Goal: Information Seeking & Learning: Compare options

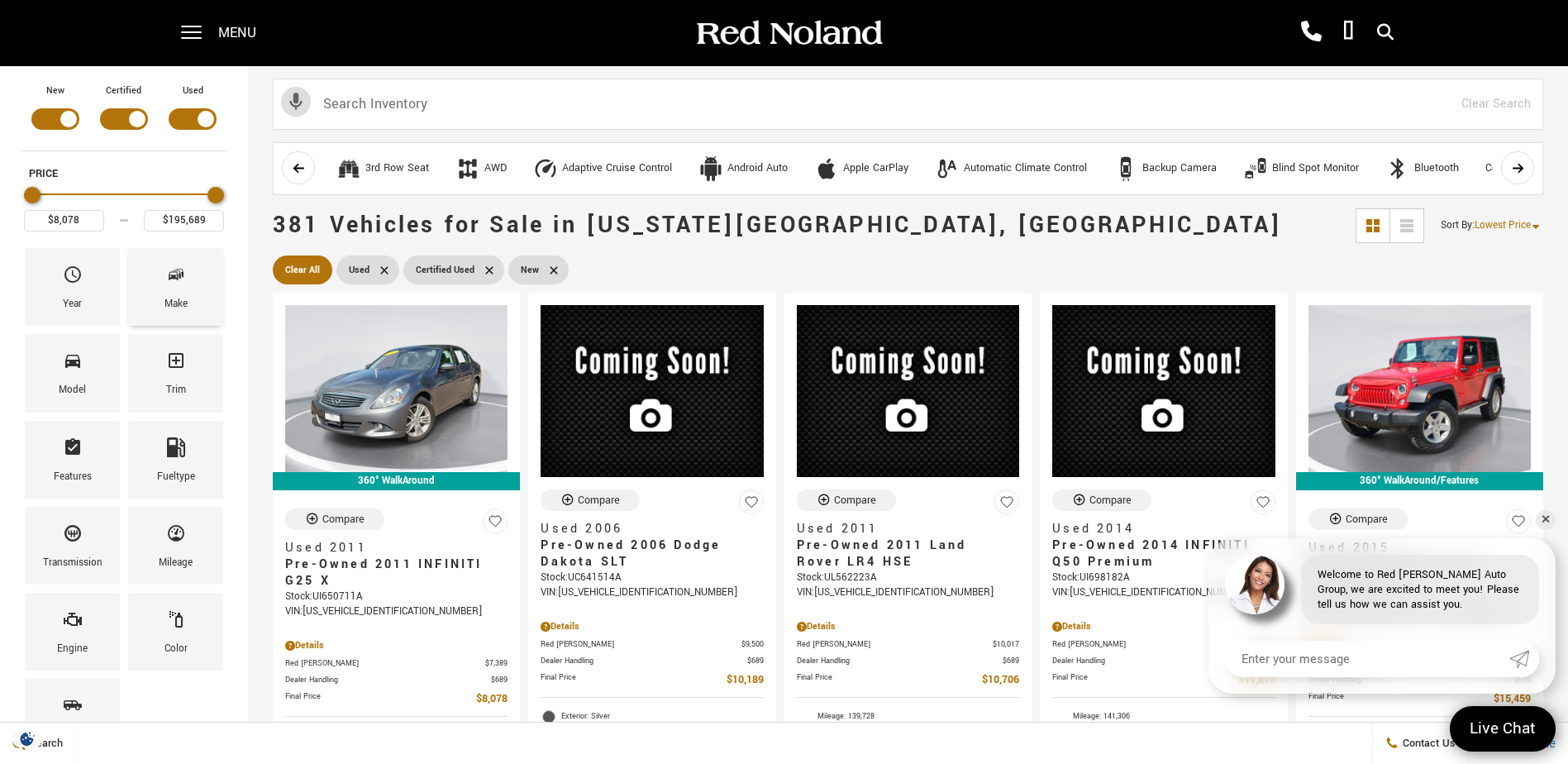
click at [158, 305] on div "Make" at bounding box center [175, 286] width 96 height 78
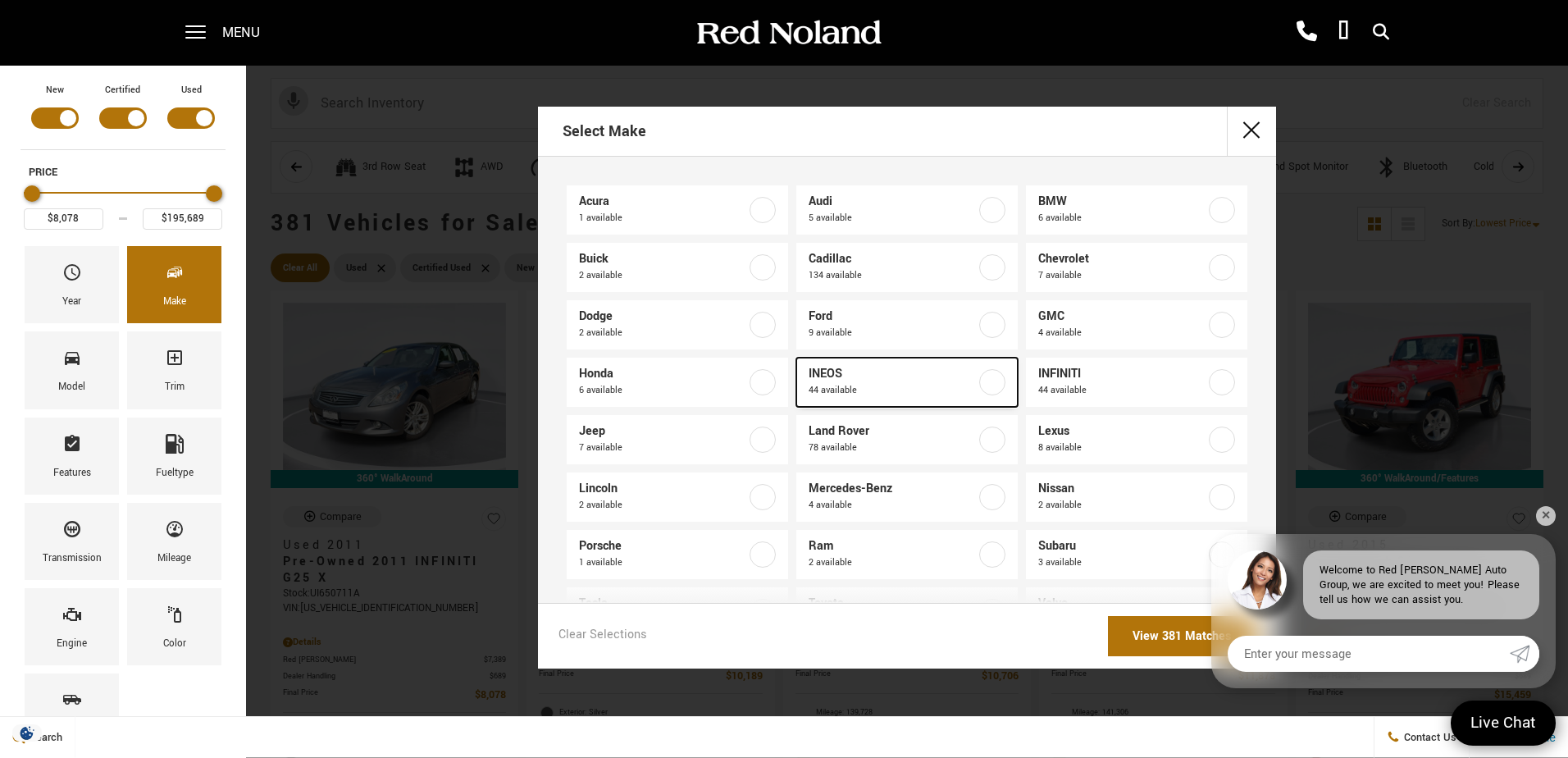
click at [979, 377] on label at bounding box center [992, 382] width 26 height 26
type input "$70,678"
type input "$99,640"
checkbox input "true"
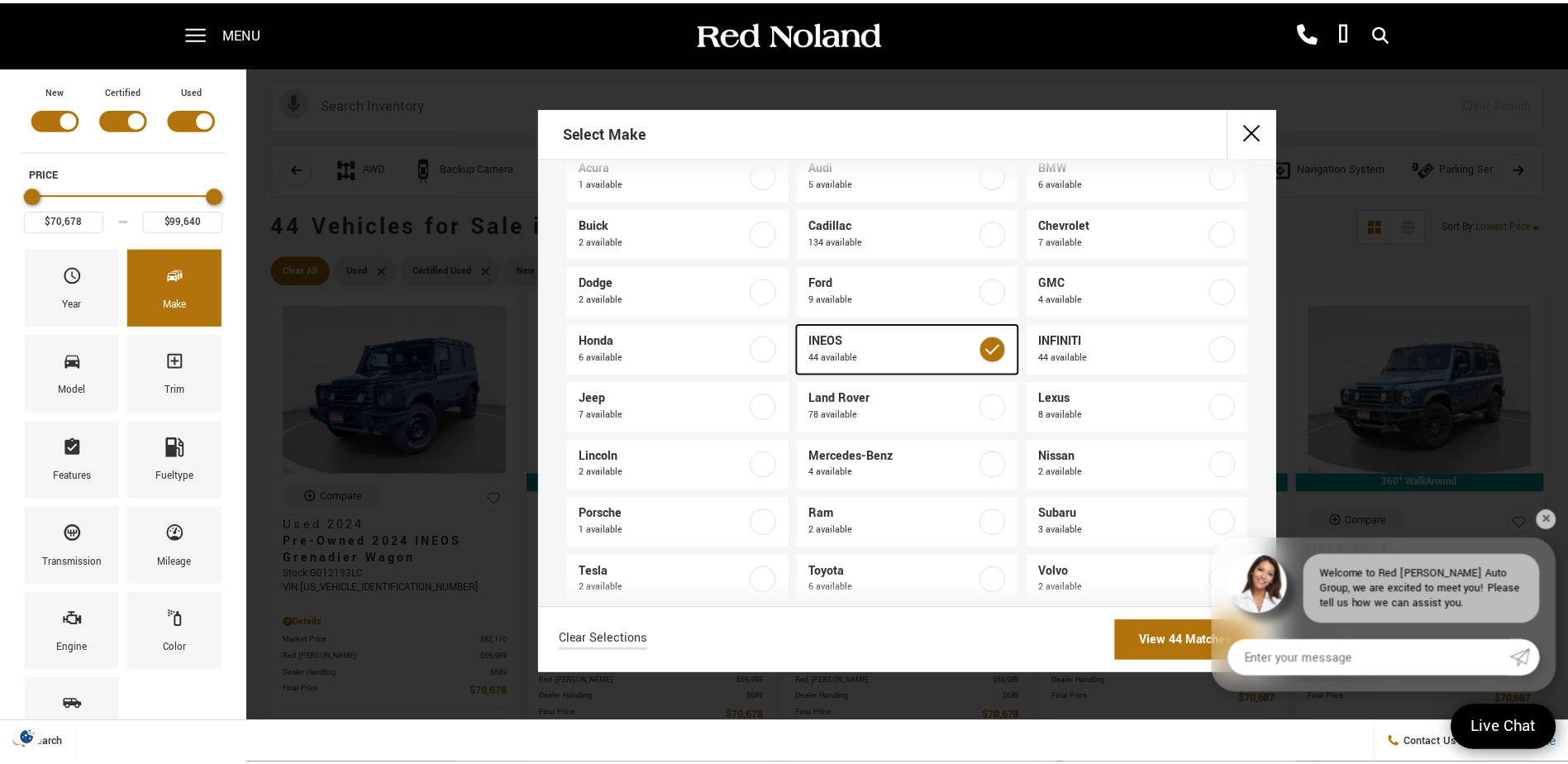
scroll to position [62, 0]
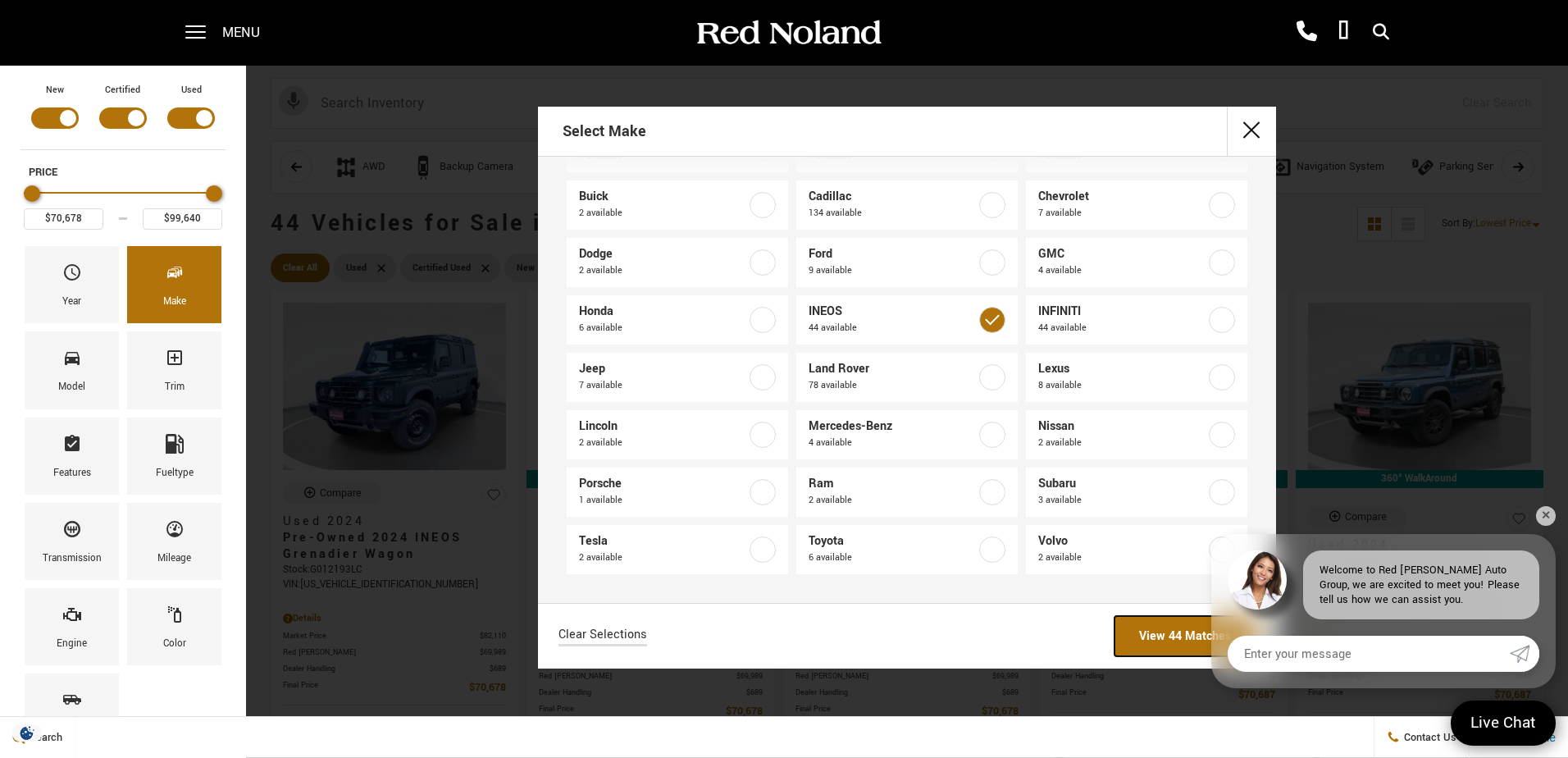
click at [1182, 628] on link "View 44 Matches" at bounding box center [1185, 636] width 141 height 41
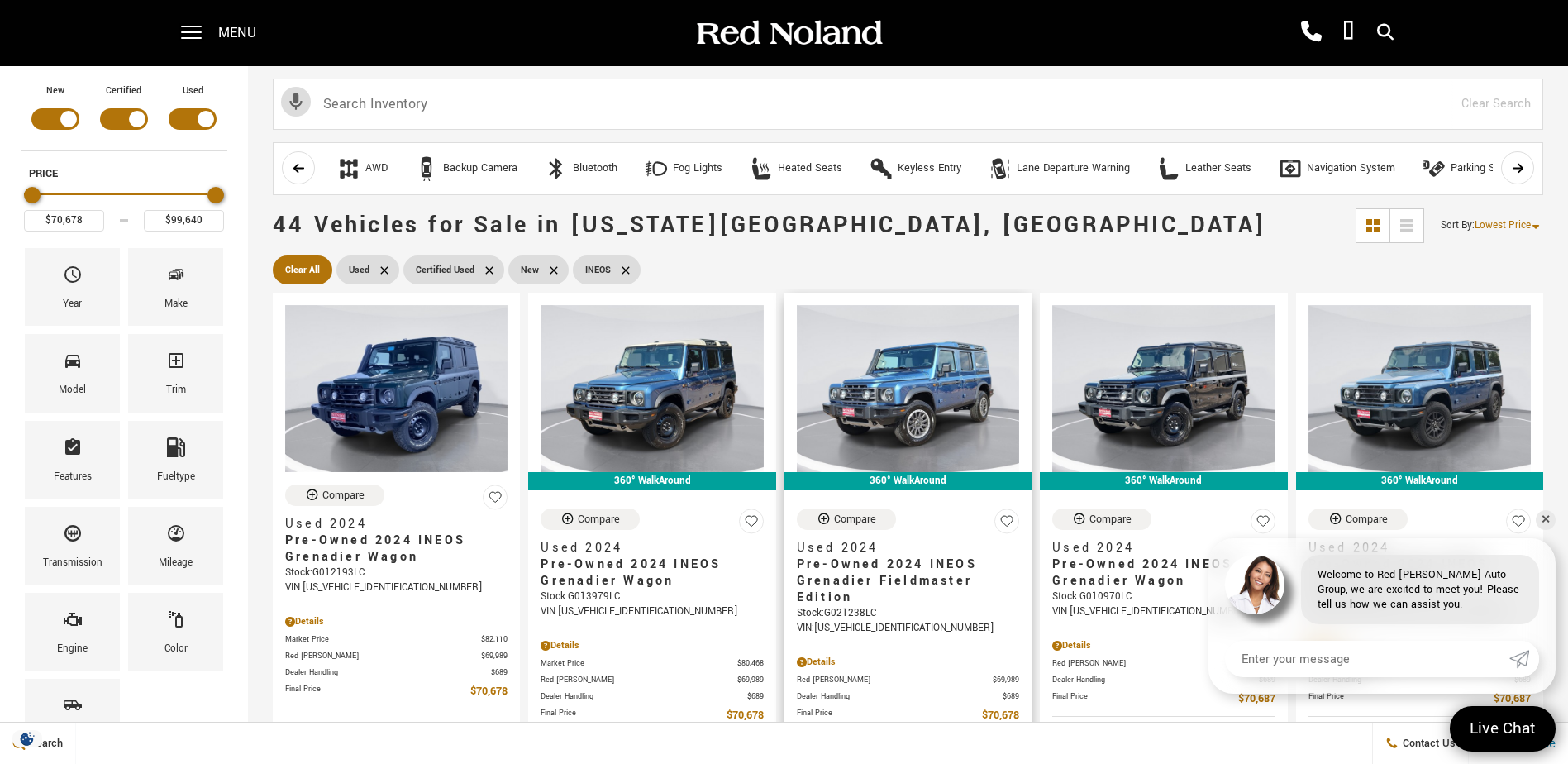
scroll to position [83, 0]
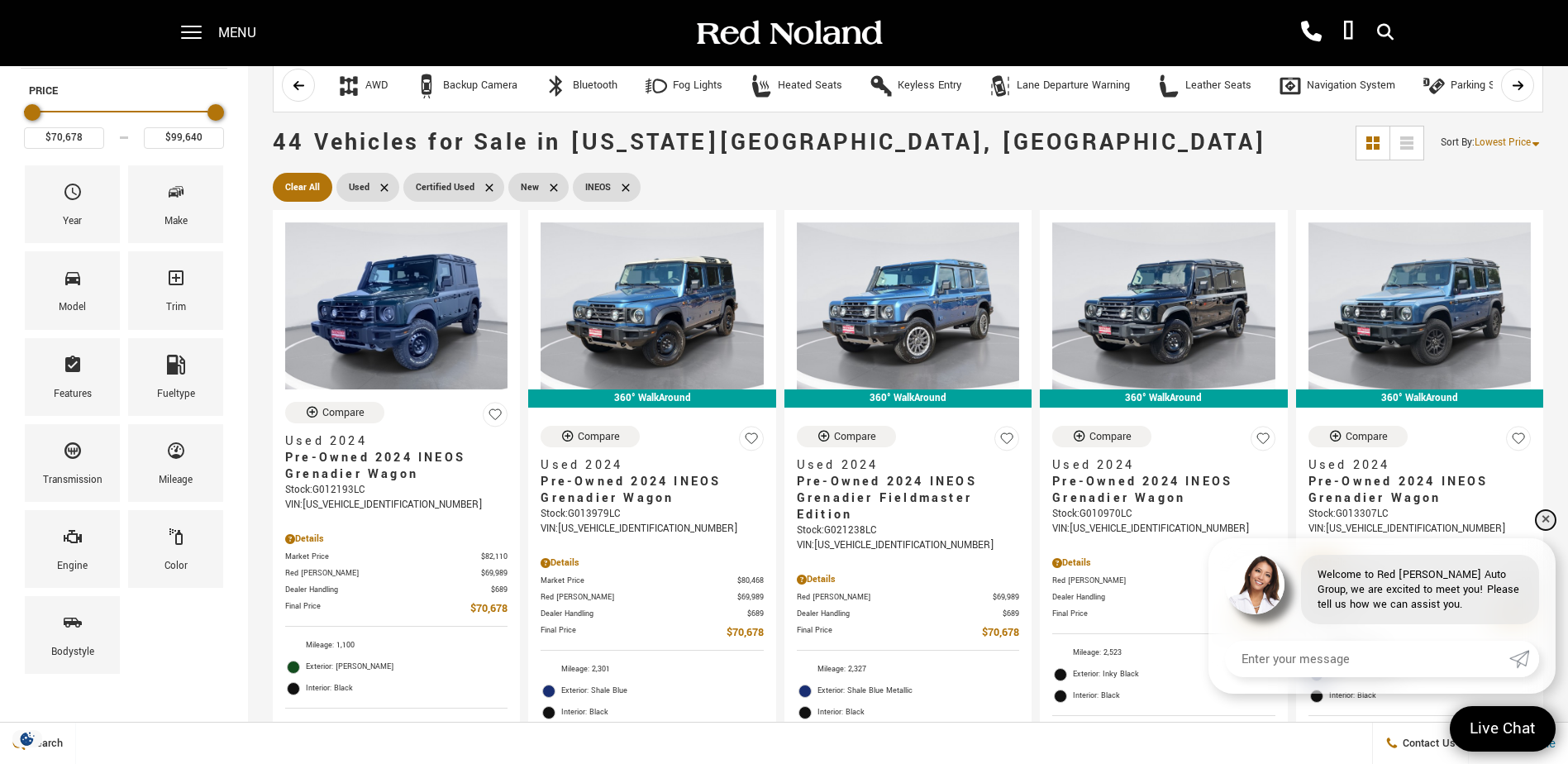
click at [1543, 515] on link "✕" at bounding box center [1546, 519] width 19 height 19
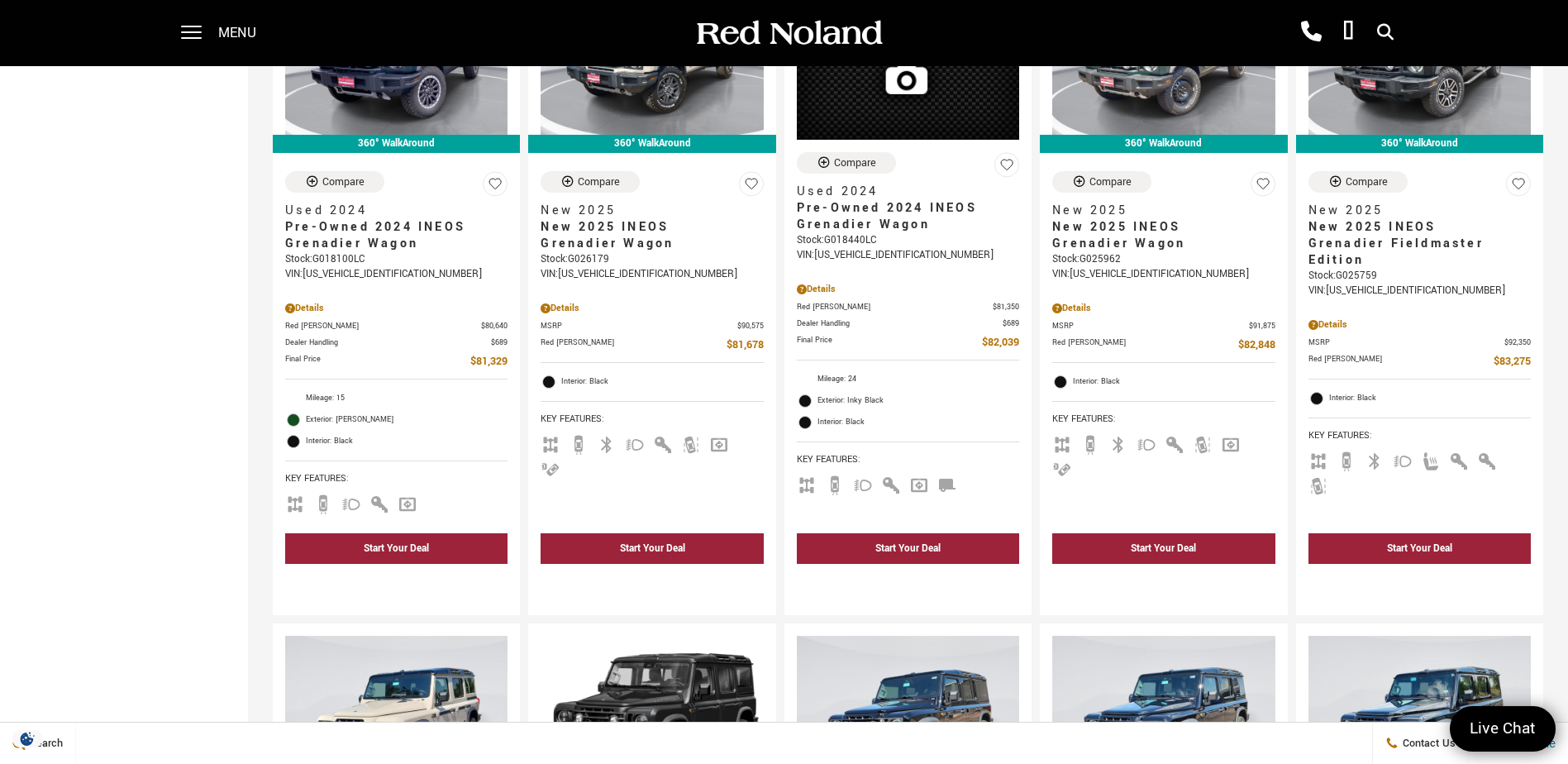
scroll to position [0, 0]
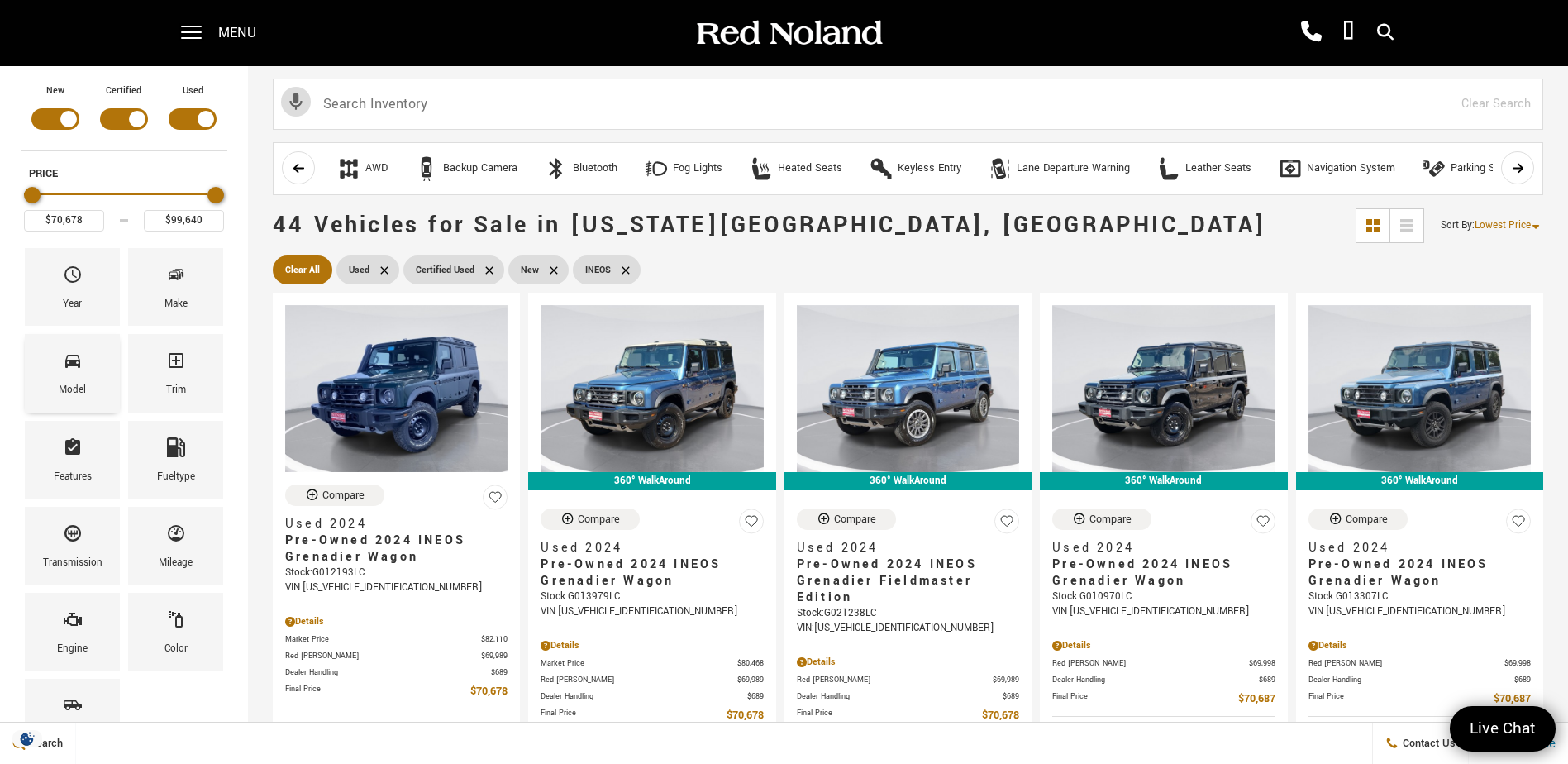
click at [65, 364] on icon "Model" at bounding box center [72, 362] width 15 height 14
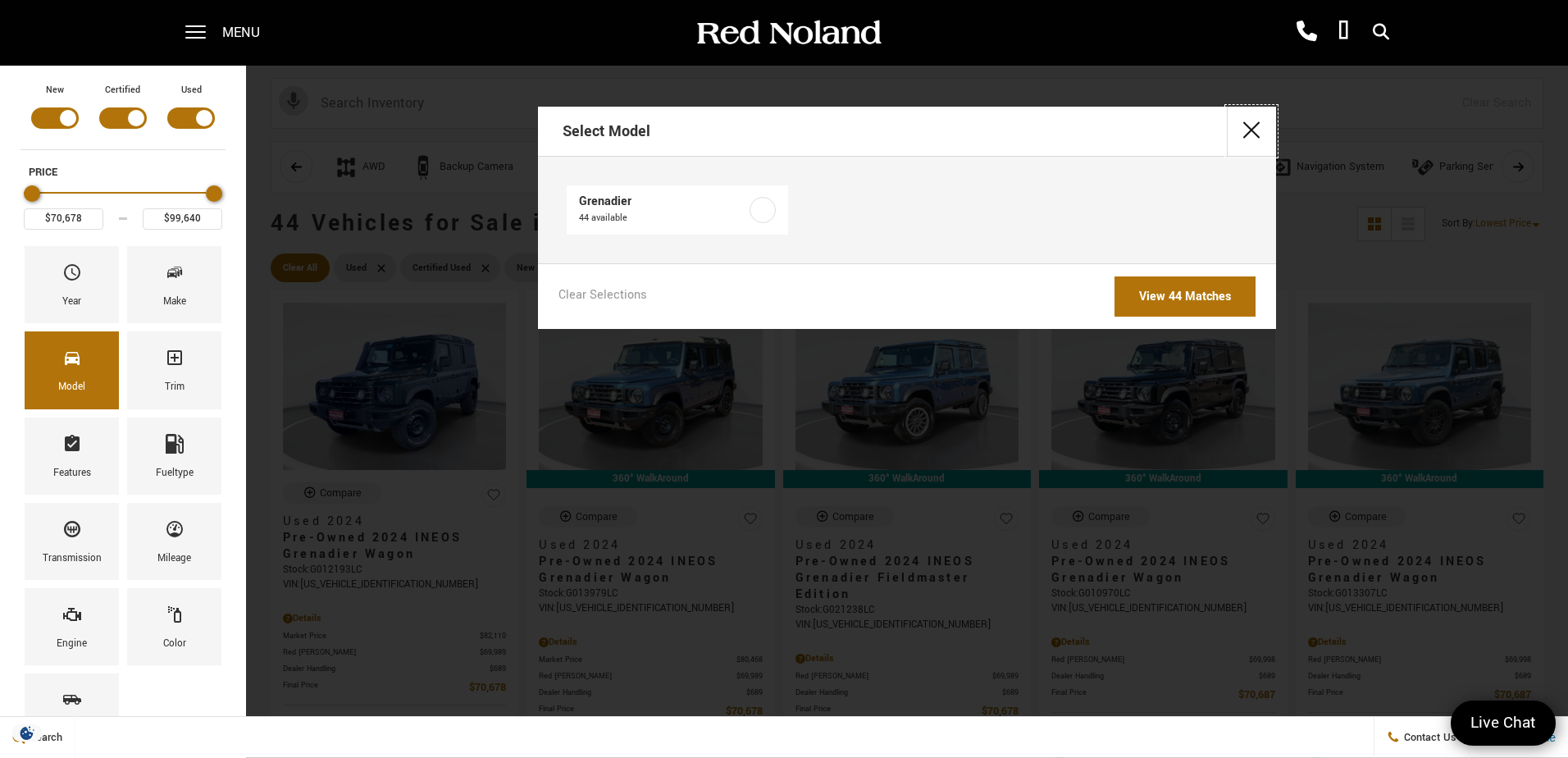
click at [1257, 130] on button "close" at bounding box center [1251, 131] width 49 height 49
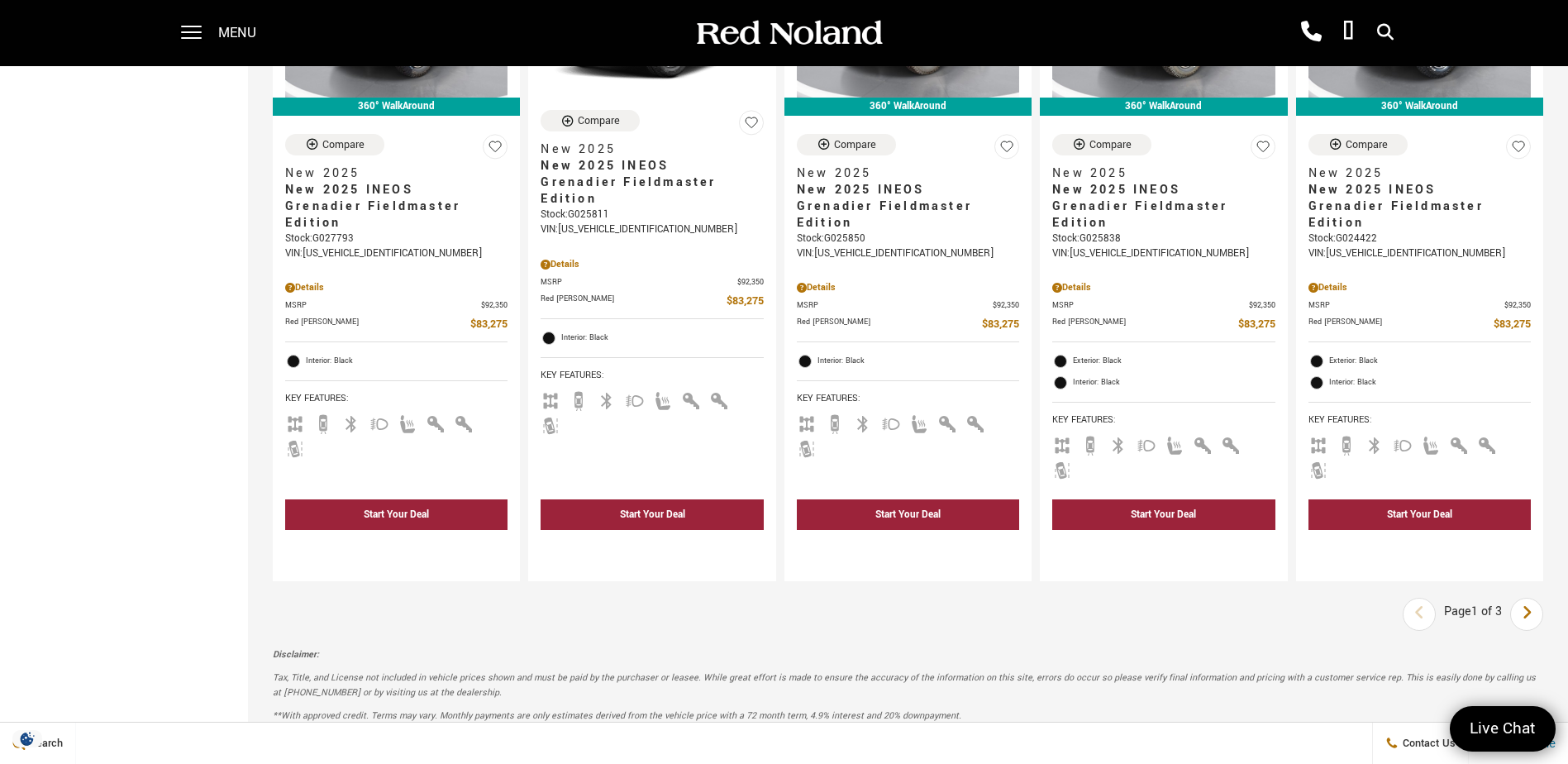
scroll to position [2730, 0]
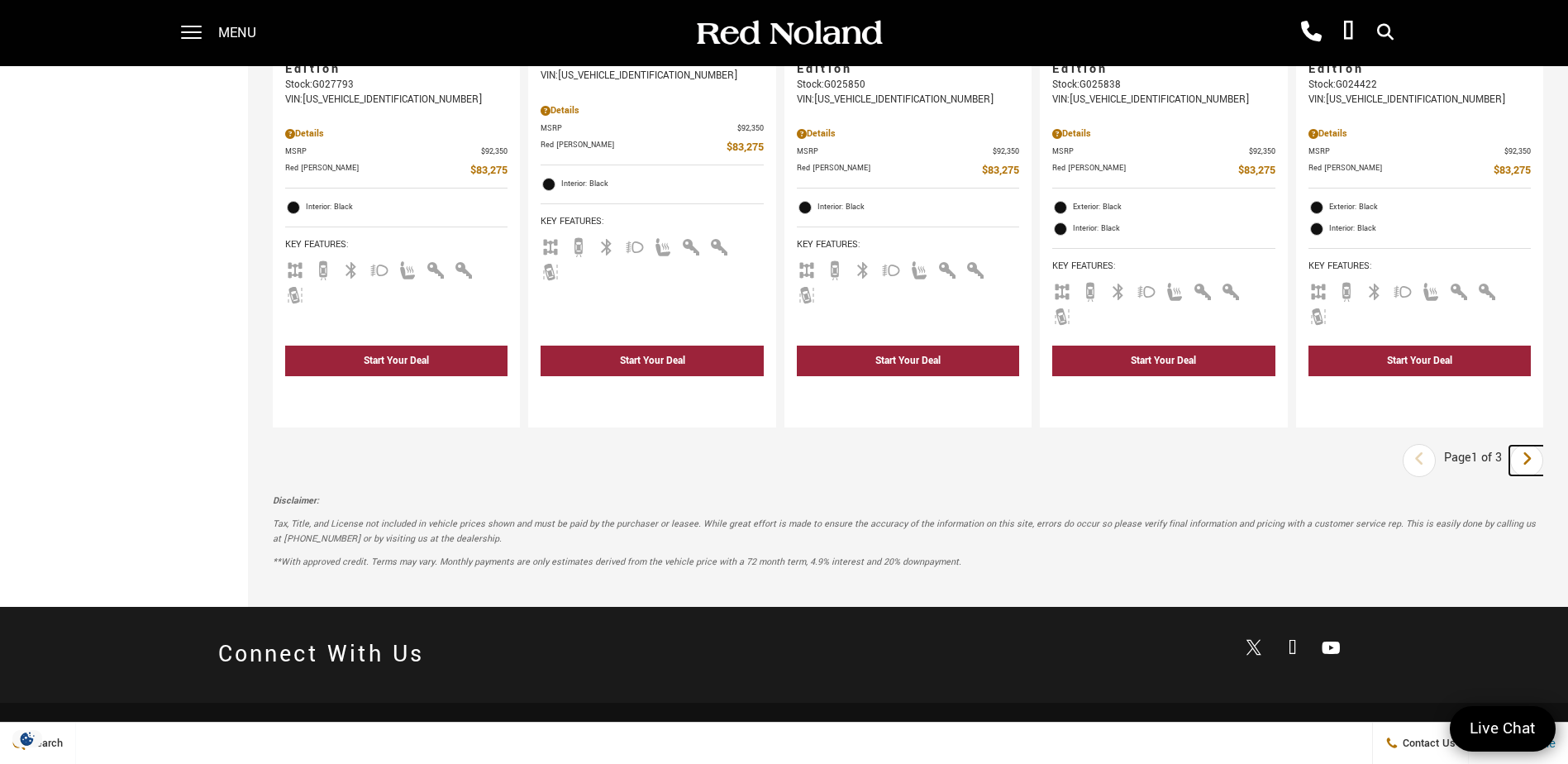
click at [1532, 445] on icon "next page" at bounding box center [1526, 458] width 11 height 26
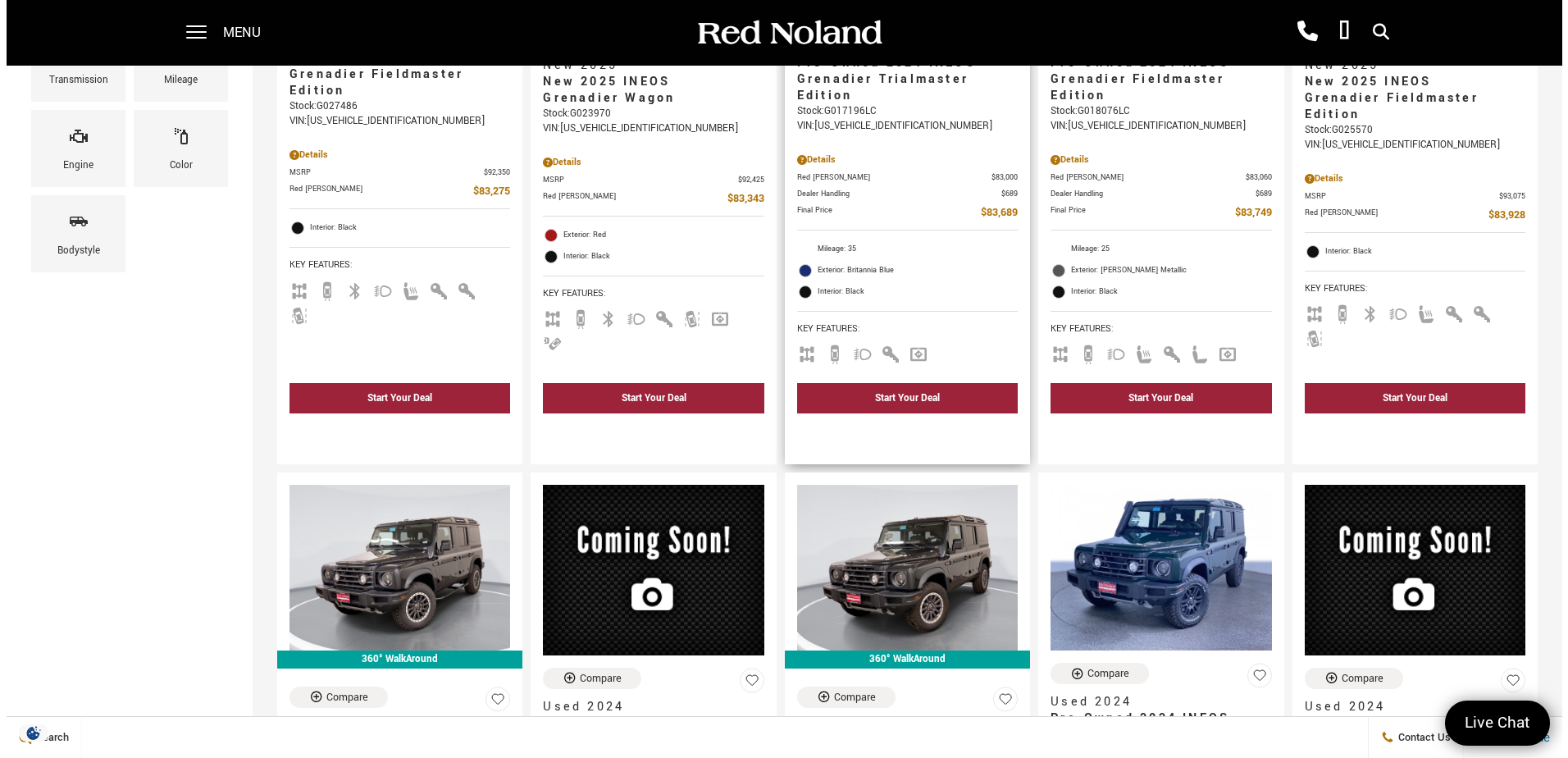
scroll to position [82, 0]
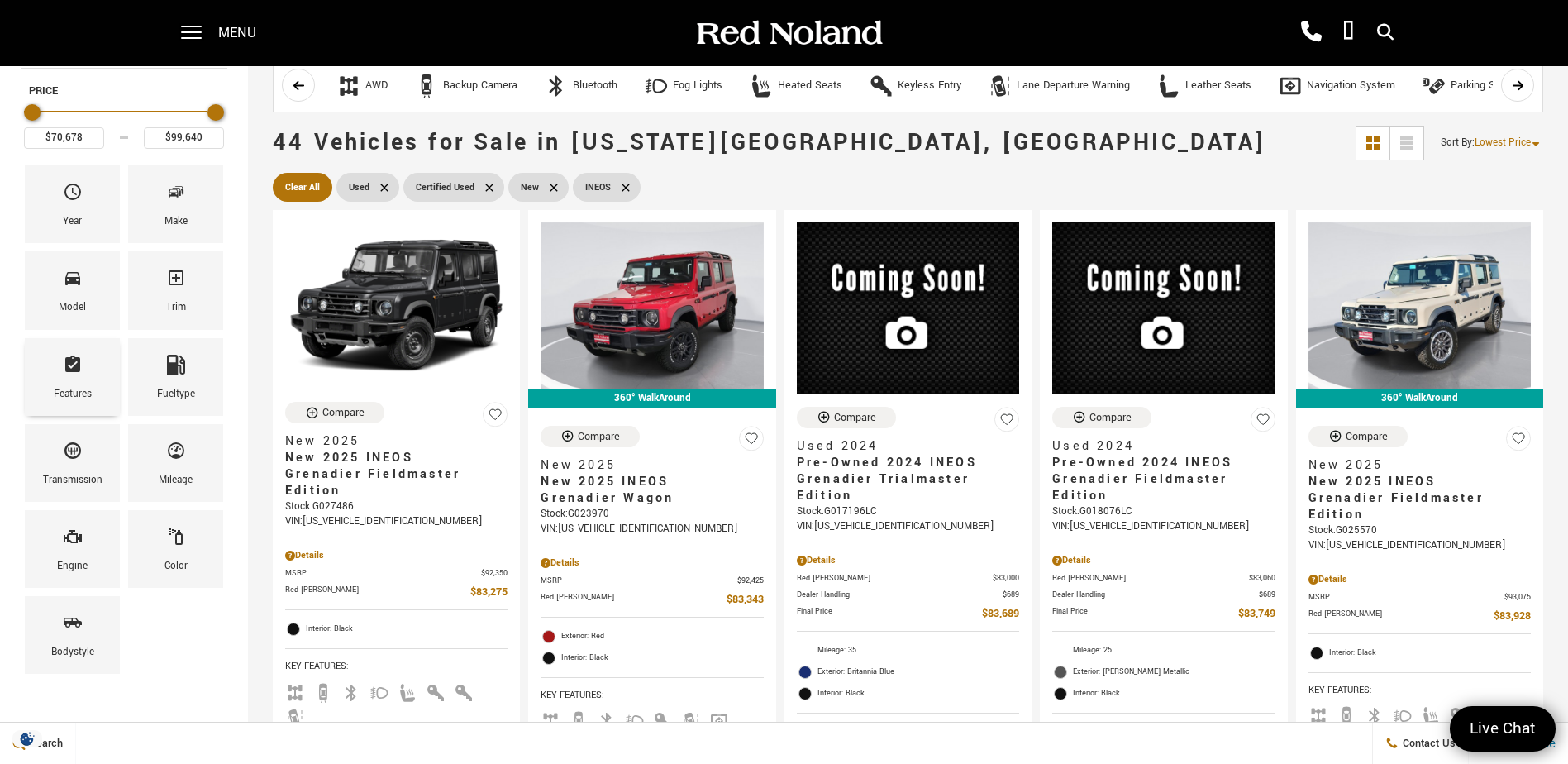
click at [77, 370] on icon "Features" at bounding box center [72, 363] width 15 height 17
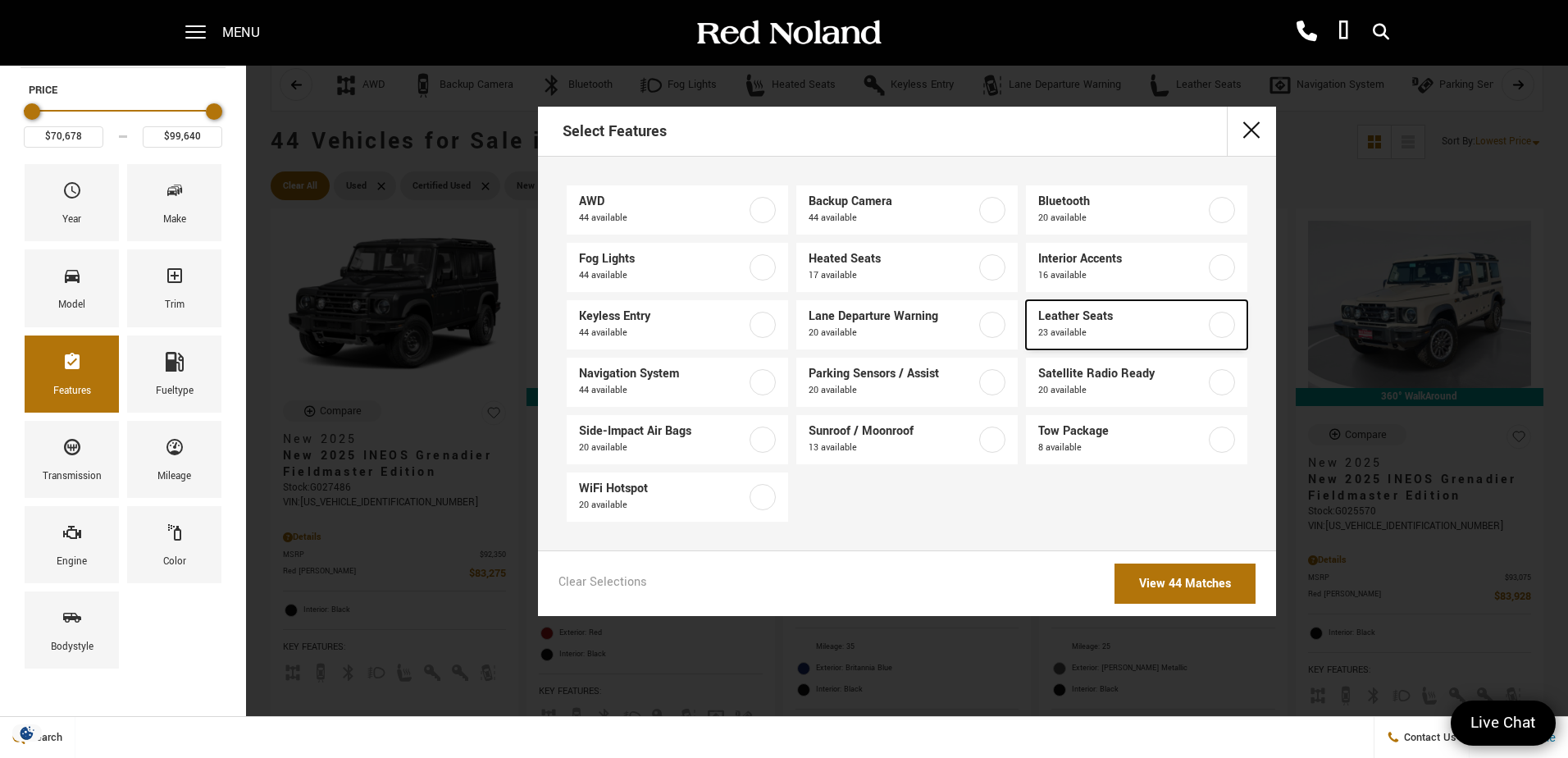
click at [1225, 321] on label at bounding box center [1221, 324] width 26 height 26
type input "$93,333"
checkbox input "true"
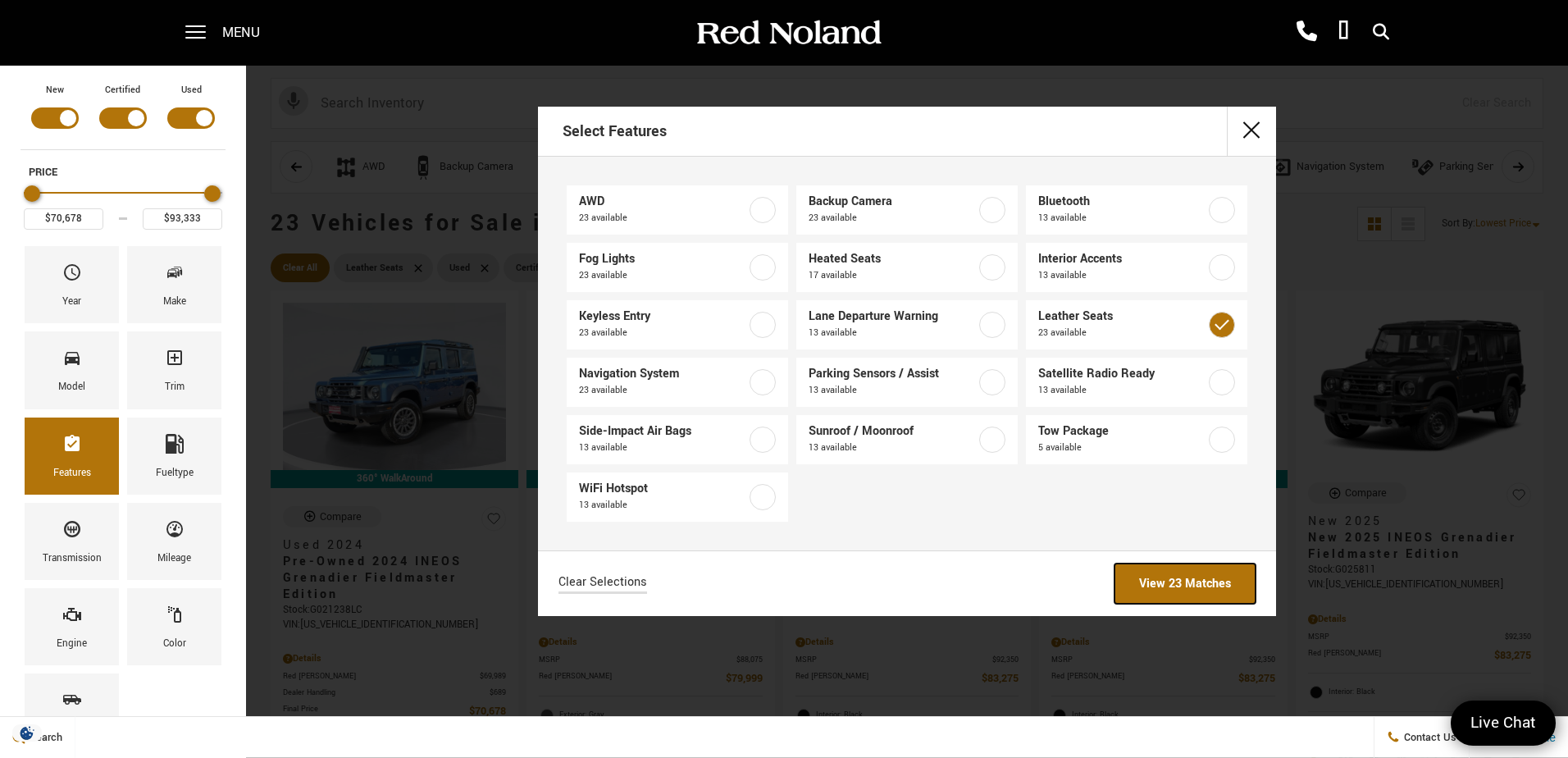
click at [1203, 586] on link "View 23 Matches" at bounding box center [1185, 584] width 141 height 41
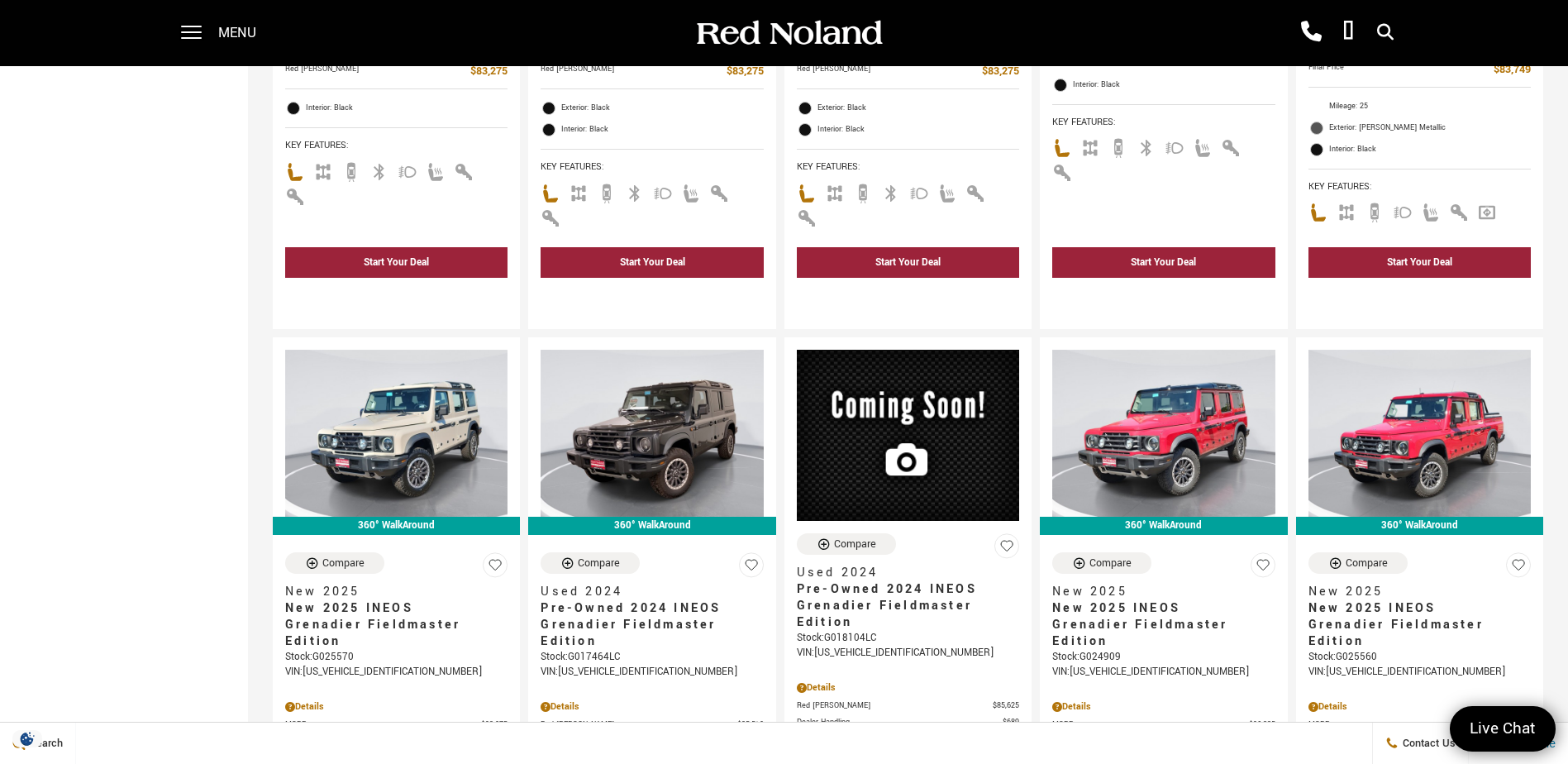
scroll to position [1445, 0]
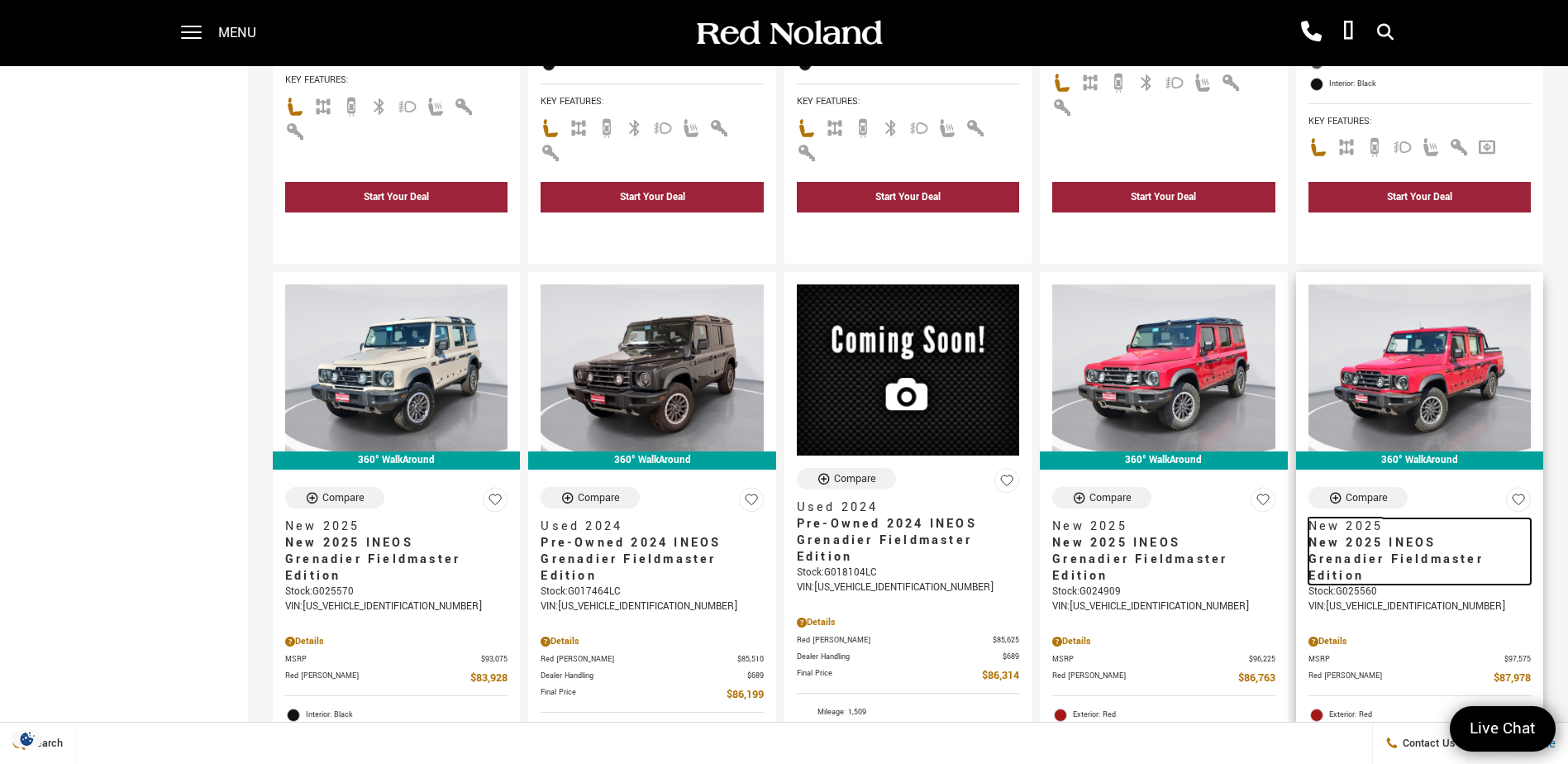
click at [1436, 539] on span "New 2025 INEOS Grenadier Fieldmaster Edition" at bounding box center [1413, 559] width 210 height 50
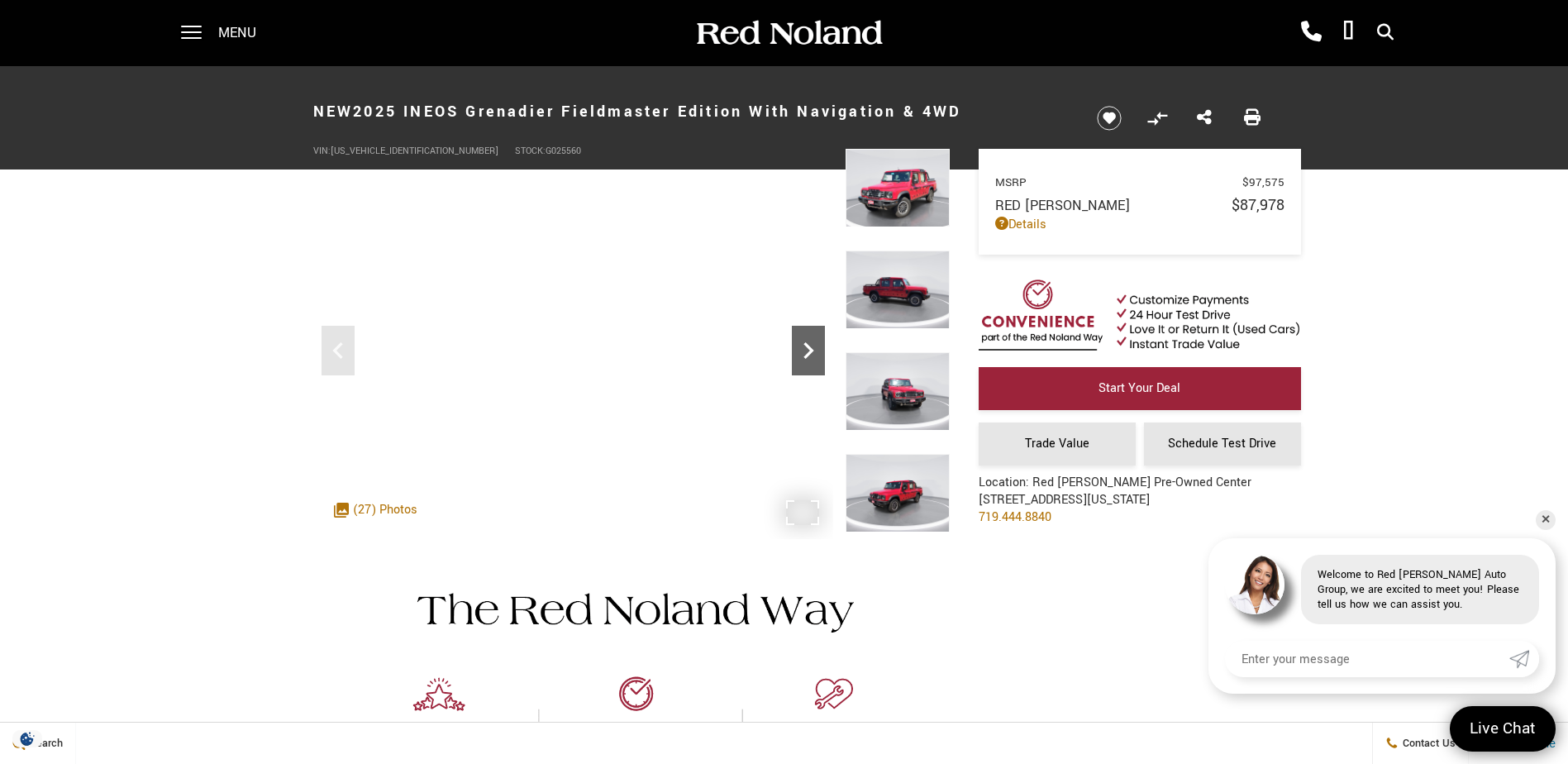
click at [806, 353] on icon "Next" at bounding box center [809, 351] width 33 height 33
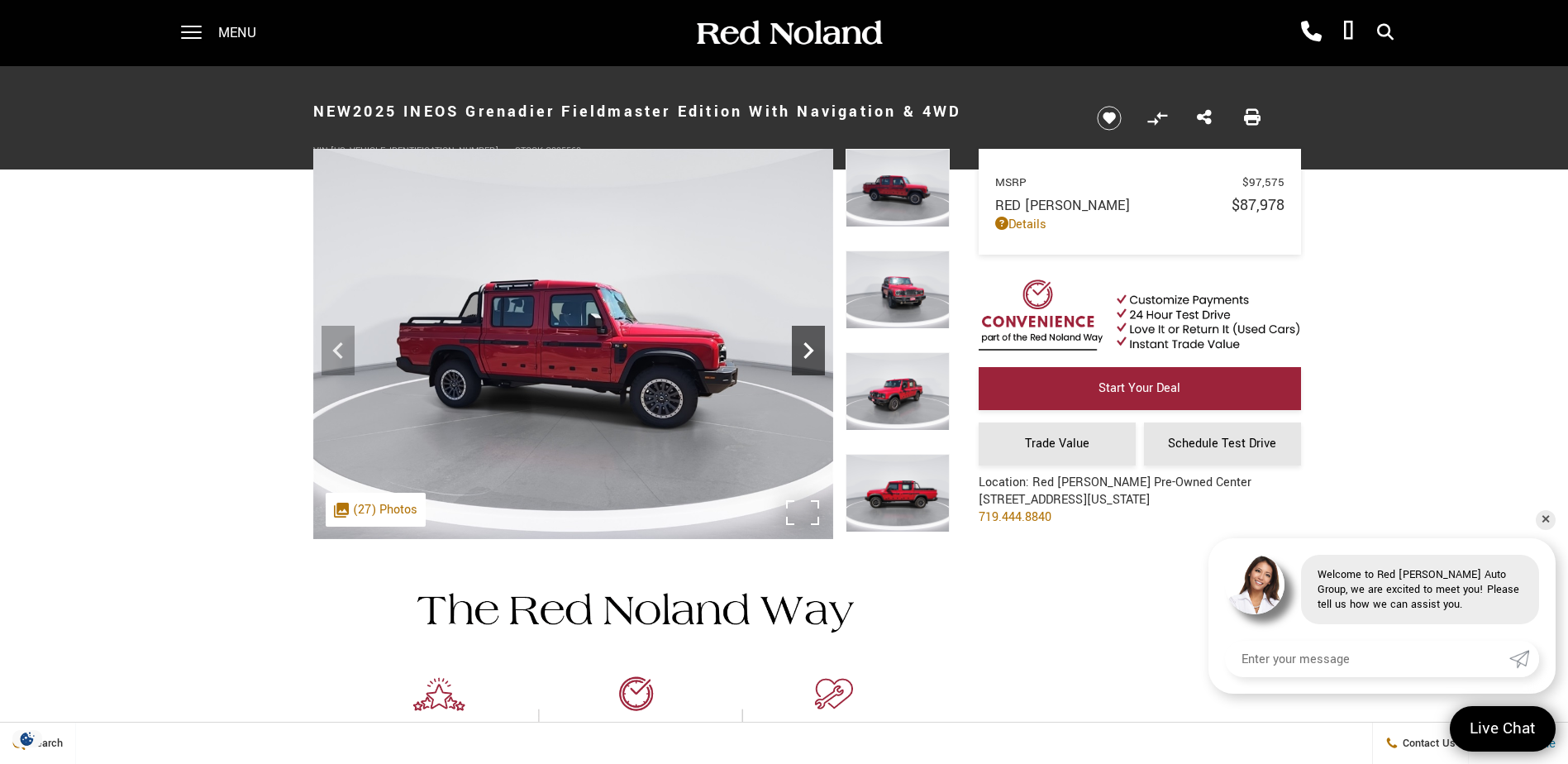
click at [806, 353] on icon "Next" at bounding box center [809, 351] width 33 height 33
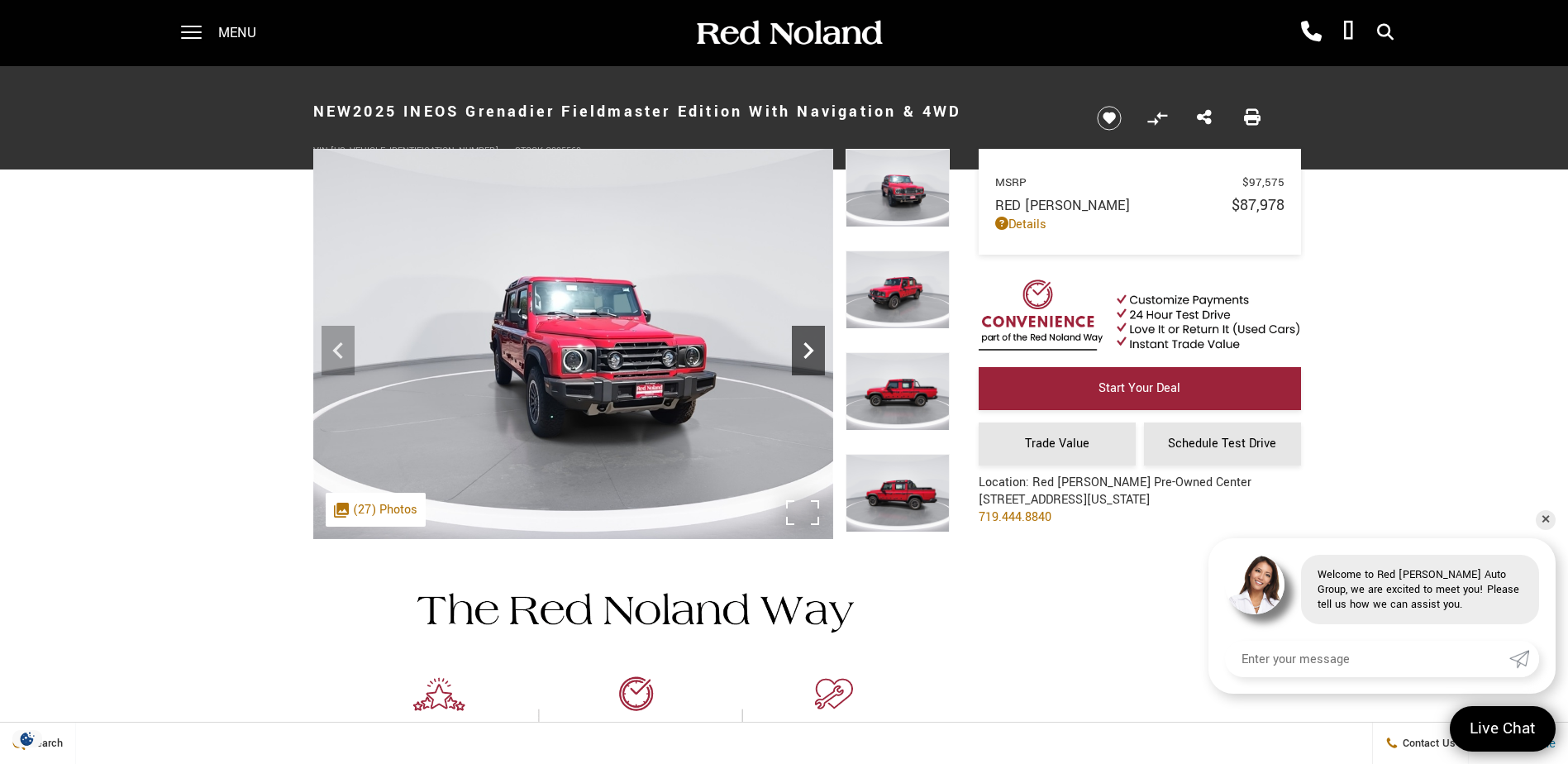
click at [806, 353] on icon "Next" at bounding box center [809, 351] width 33 height 33
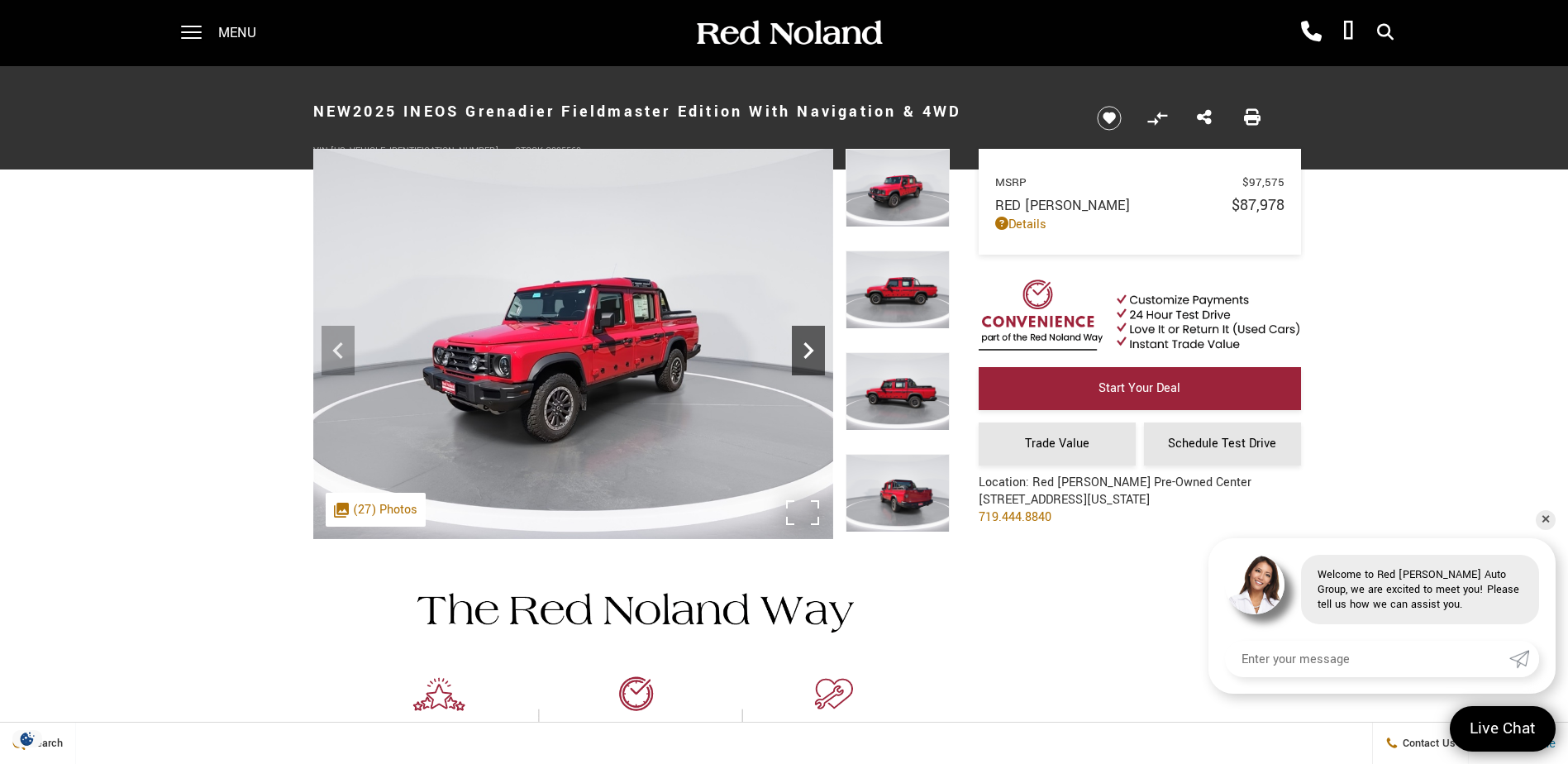
click at [806, 353] on icon "Next" at bounding box center [809, 351] width 33 height 33
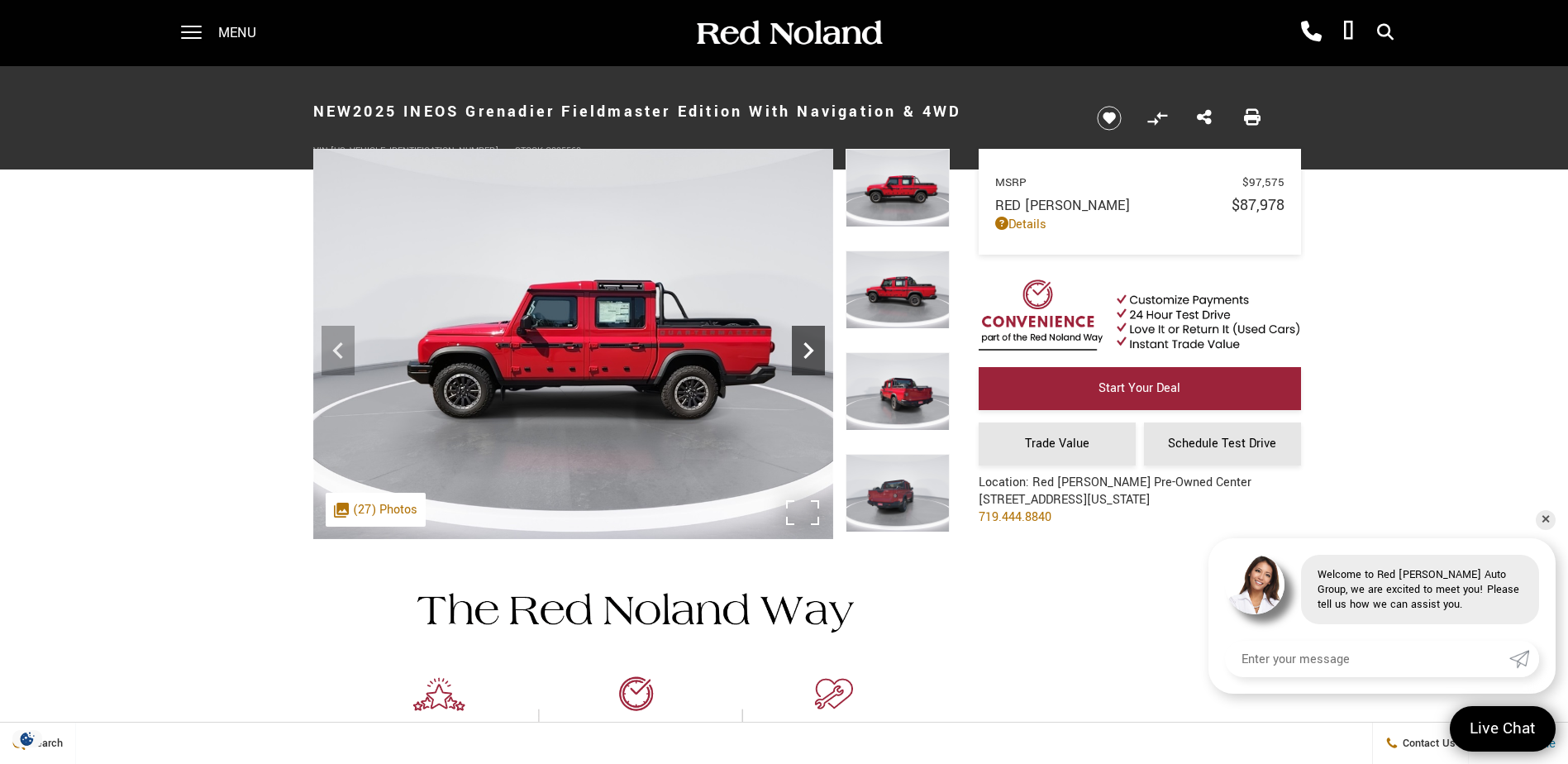
click at [806, 353] on icon "Next" at bounding box center [809, 351] width 33 height 33
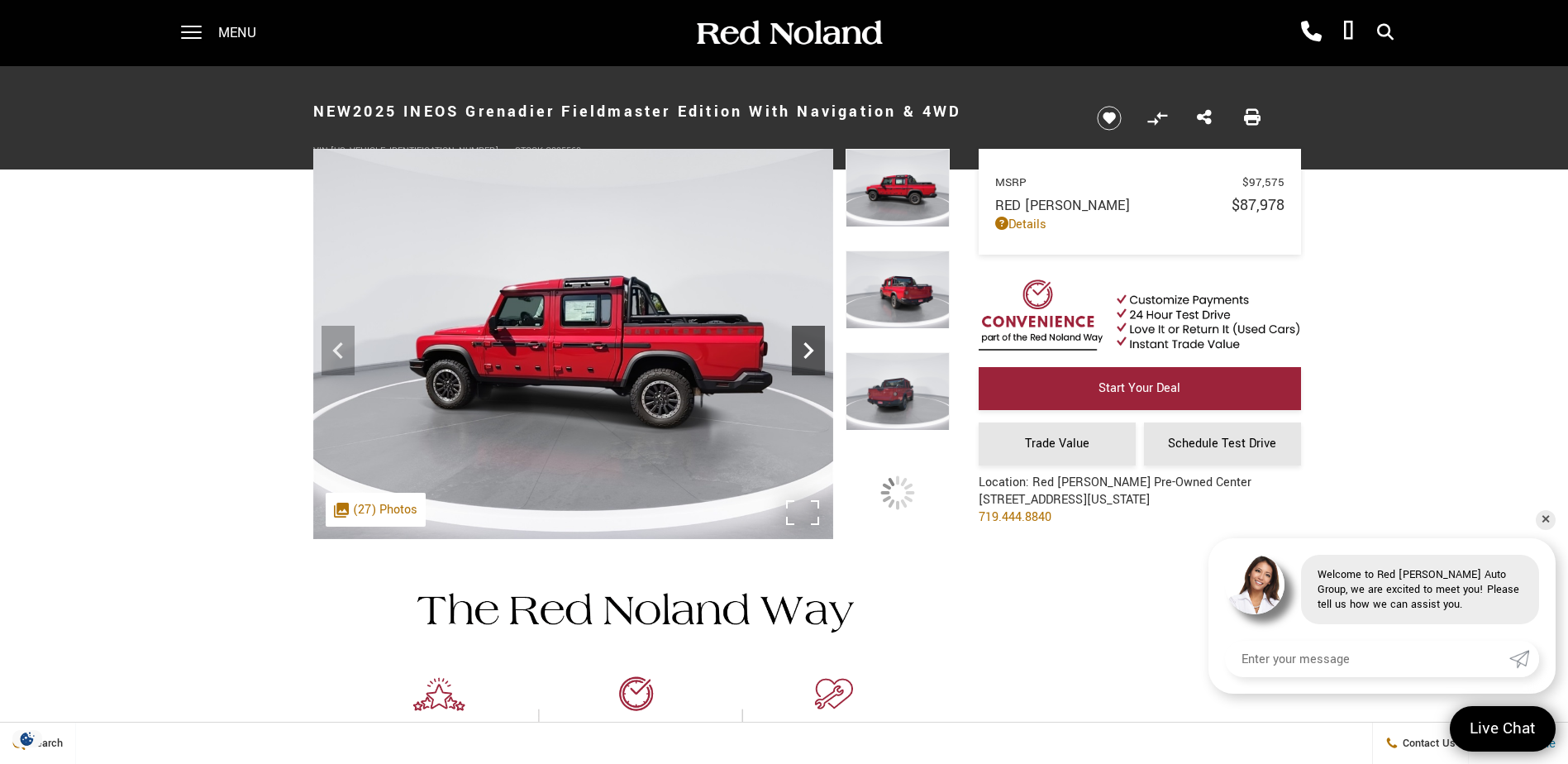
click at [806, 353] on icon "Next" at bounding box center [809, 351] width 33 height 33
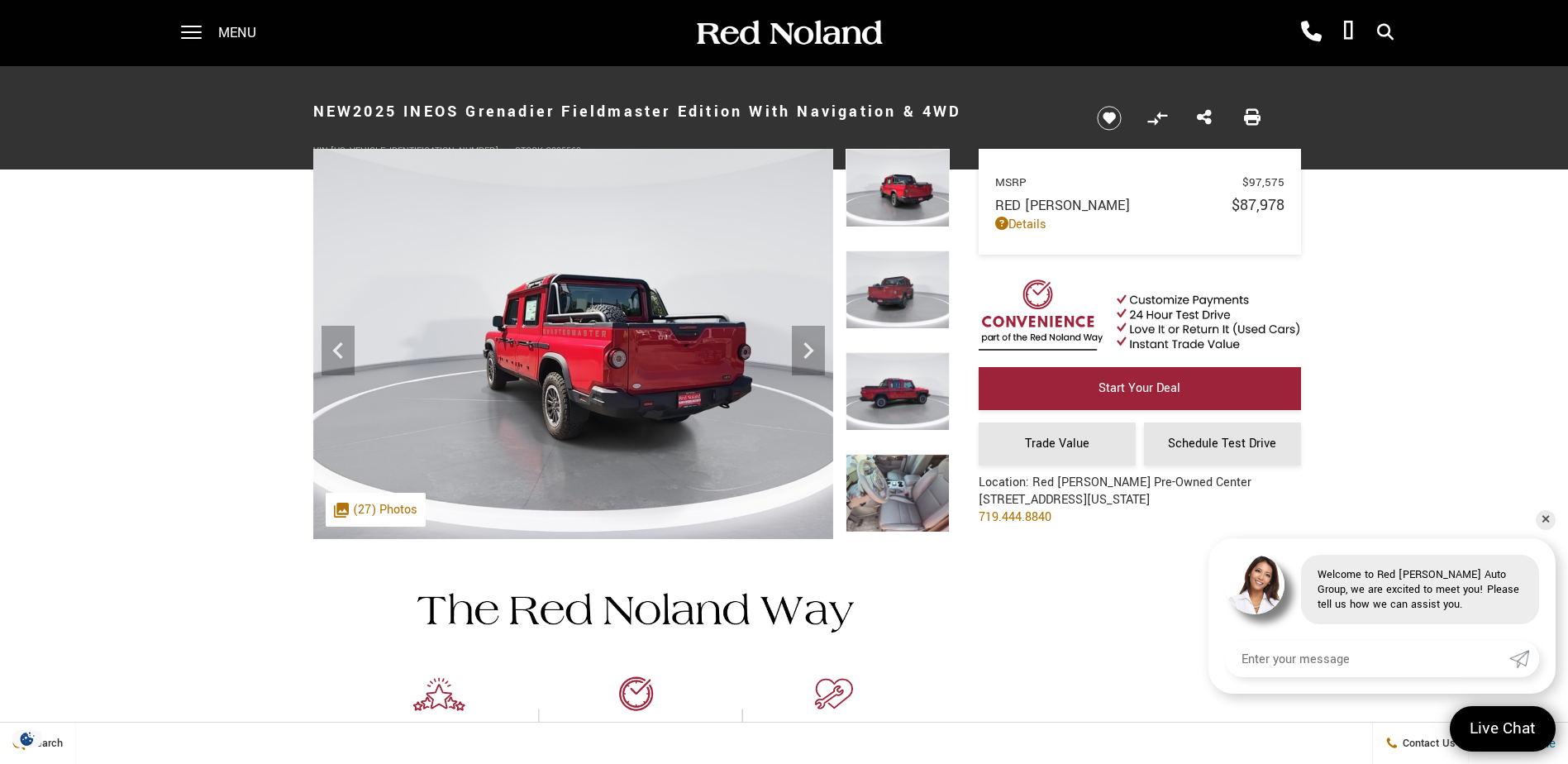
click at [892, 495] on img at bounding box center [898, 493] width 104 height 79
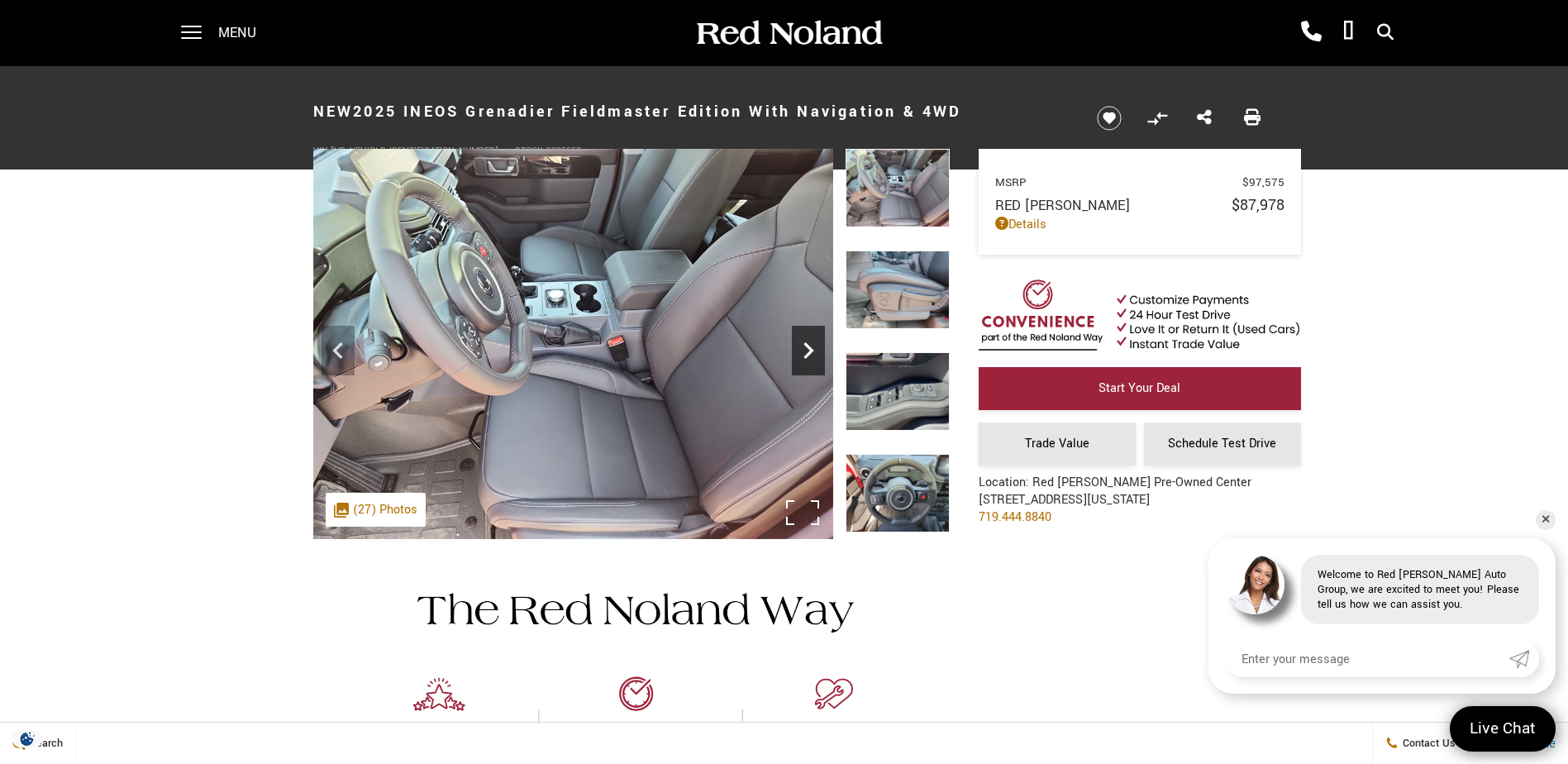
click at [807, 346] on icon "Next" at bounding box center [808, 350] width 10 height 17
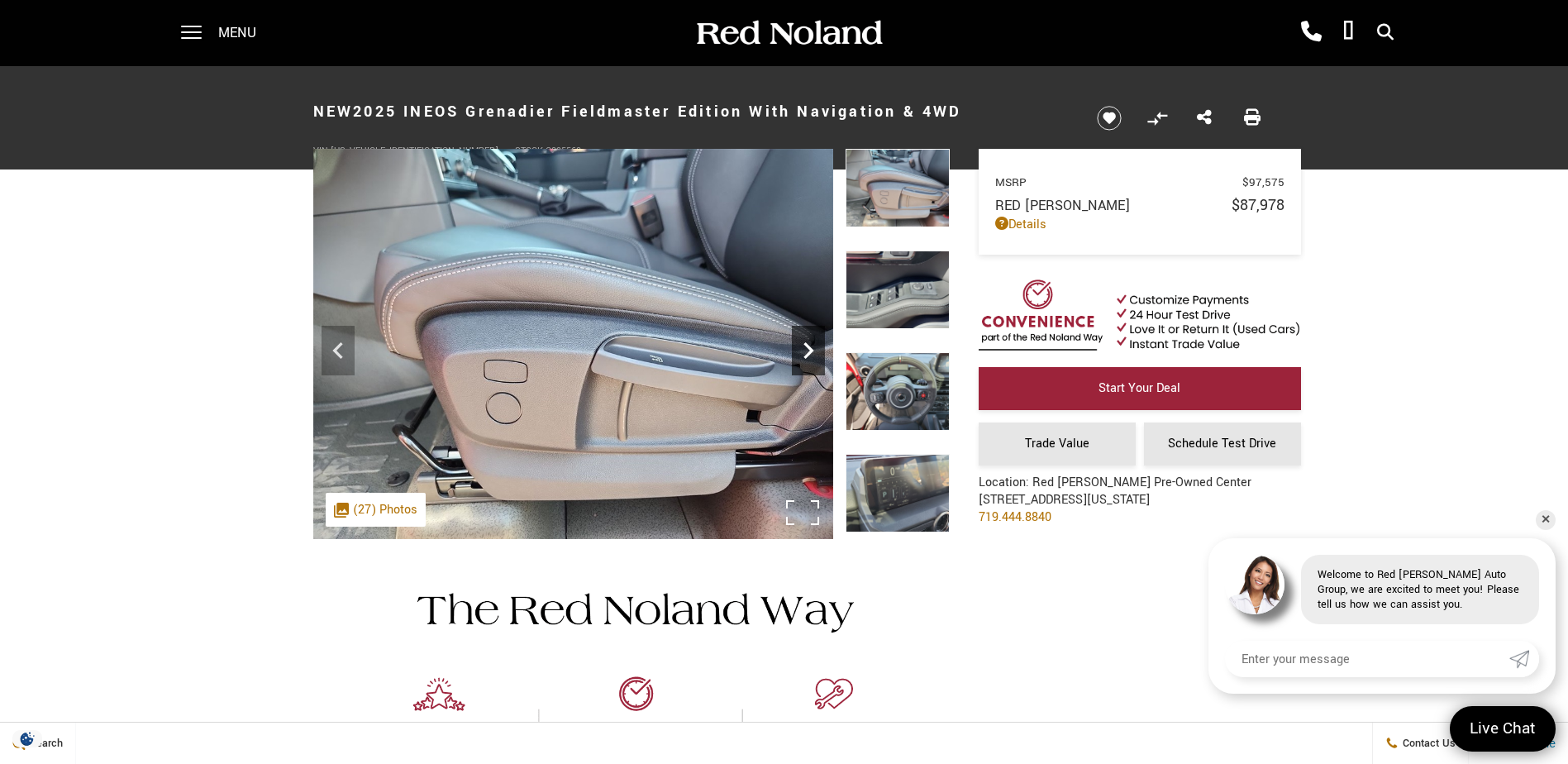
click at [807, 346] on icon "Next" at bounding box center [808, 350] width 10 height 17
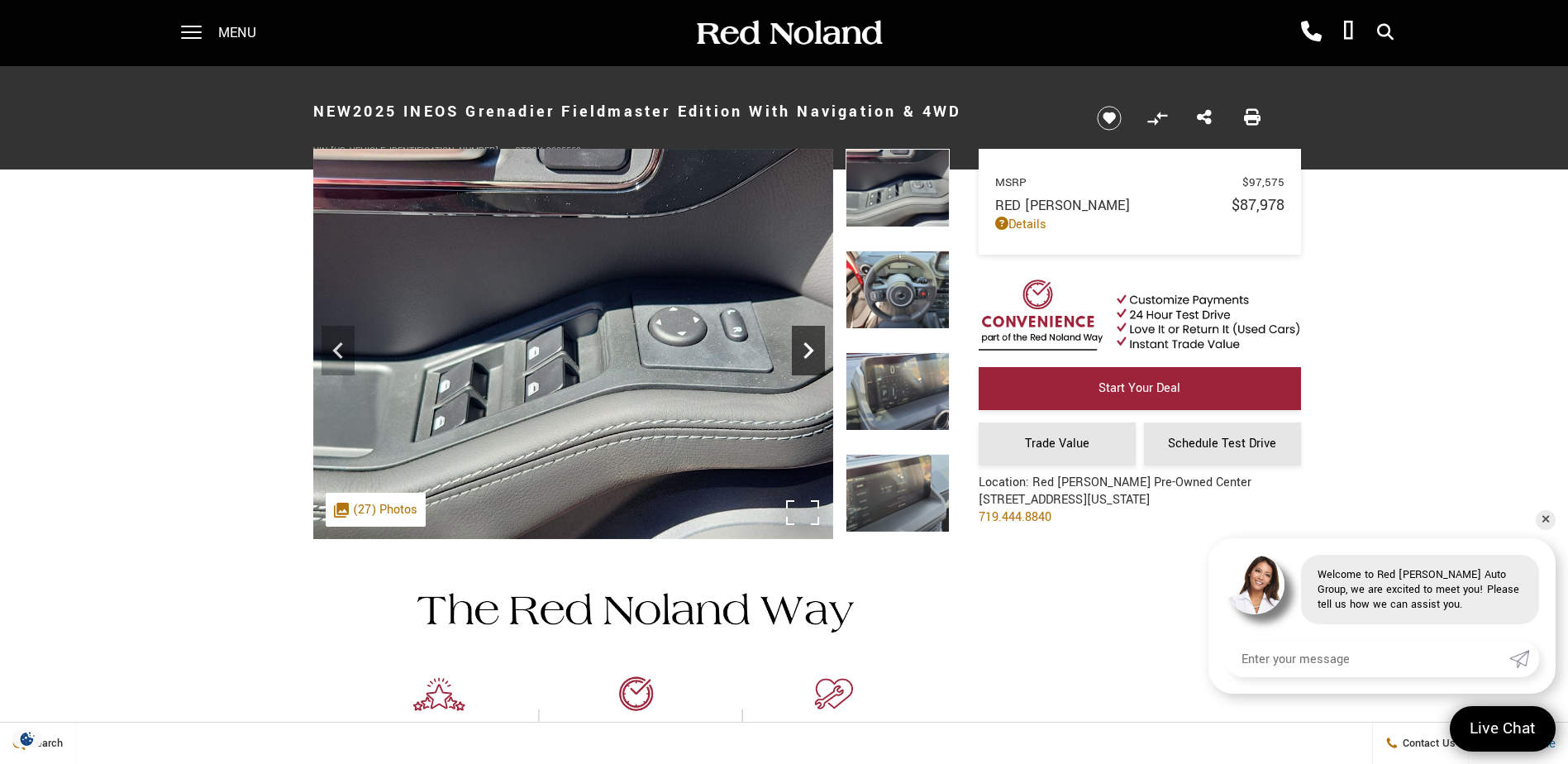
click at [807, 346] on icon "Next" at bounding box center [808, 350] width 10 height 17
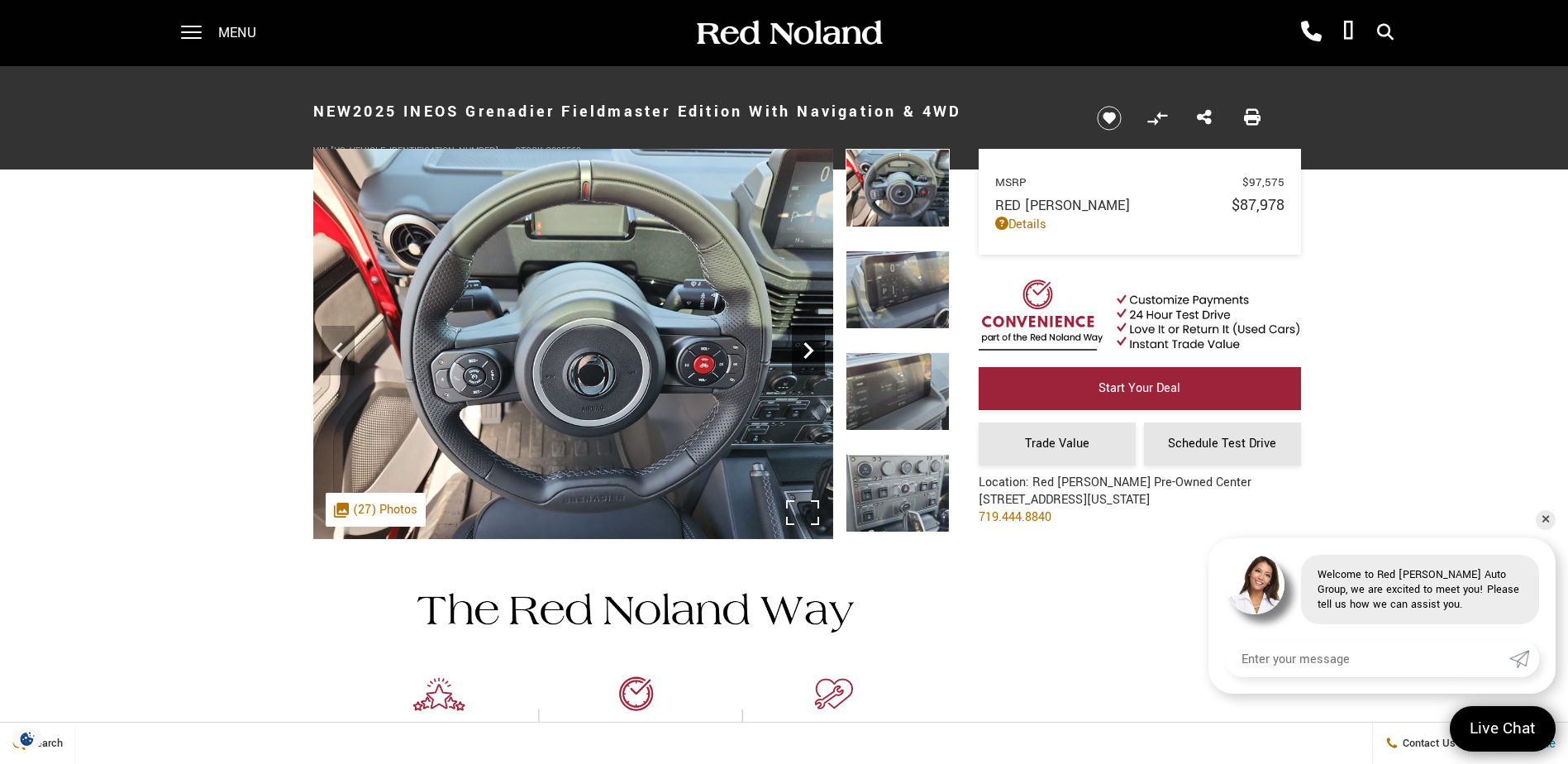
click at [807, 346] on icon "Next" at bounding box center [808, 350] width 10 height 17
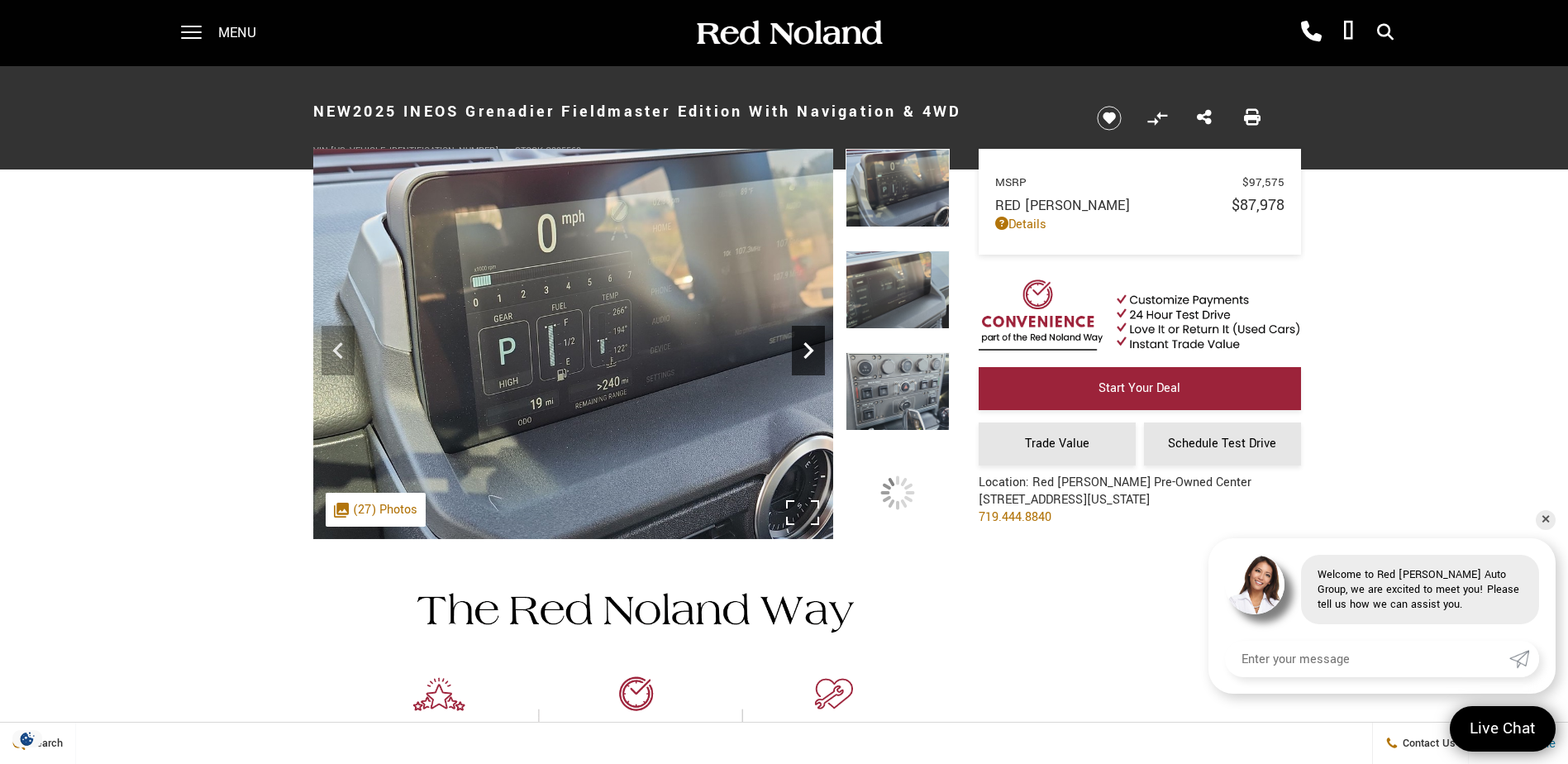
click at [807, 346] on icon "Next" at bounding box center [808, 350] width 10 height 17
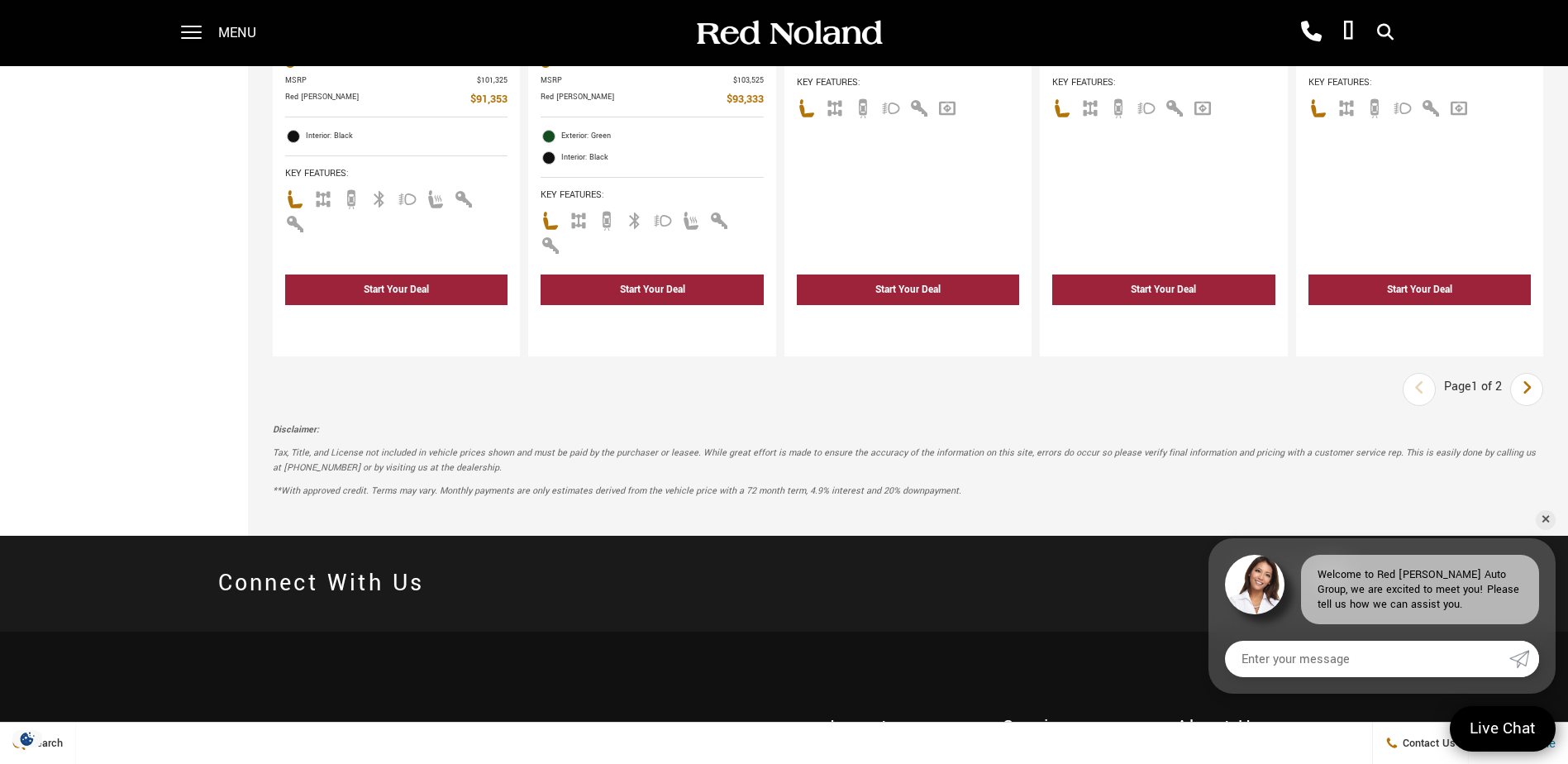
scroll to position [2768, 0]
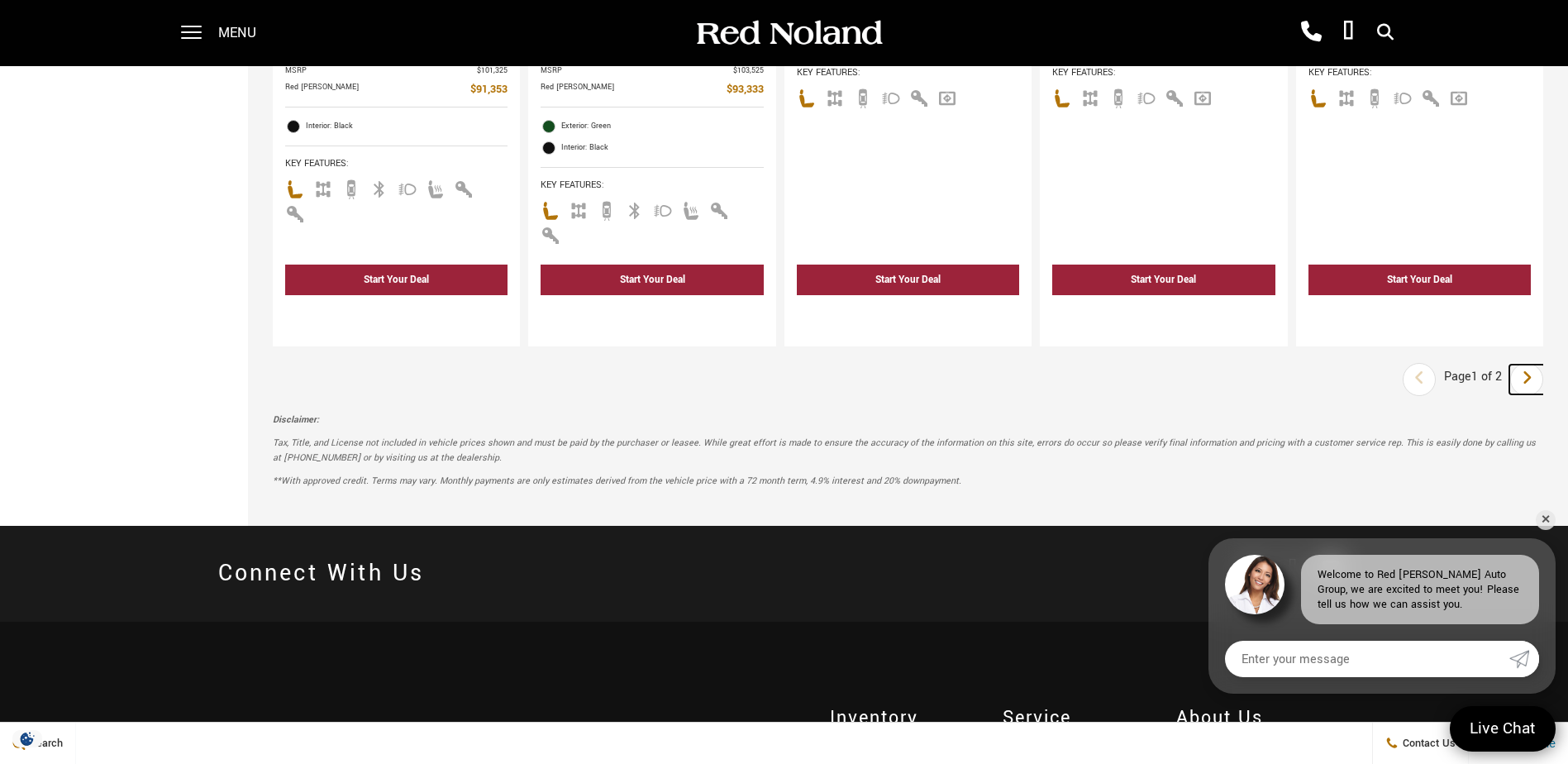
click at [1532, 364] on icon "next page" at bounding box center [1526, 377] width 11 height 26
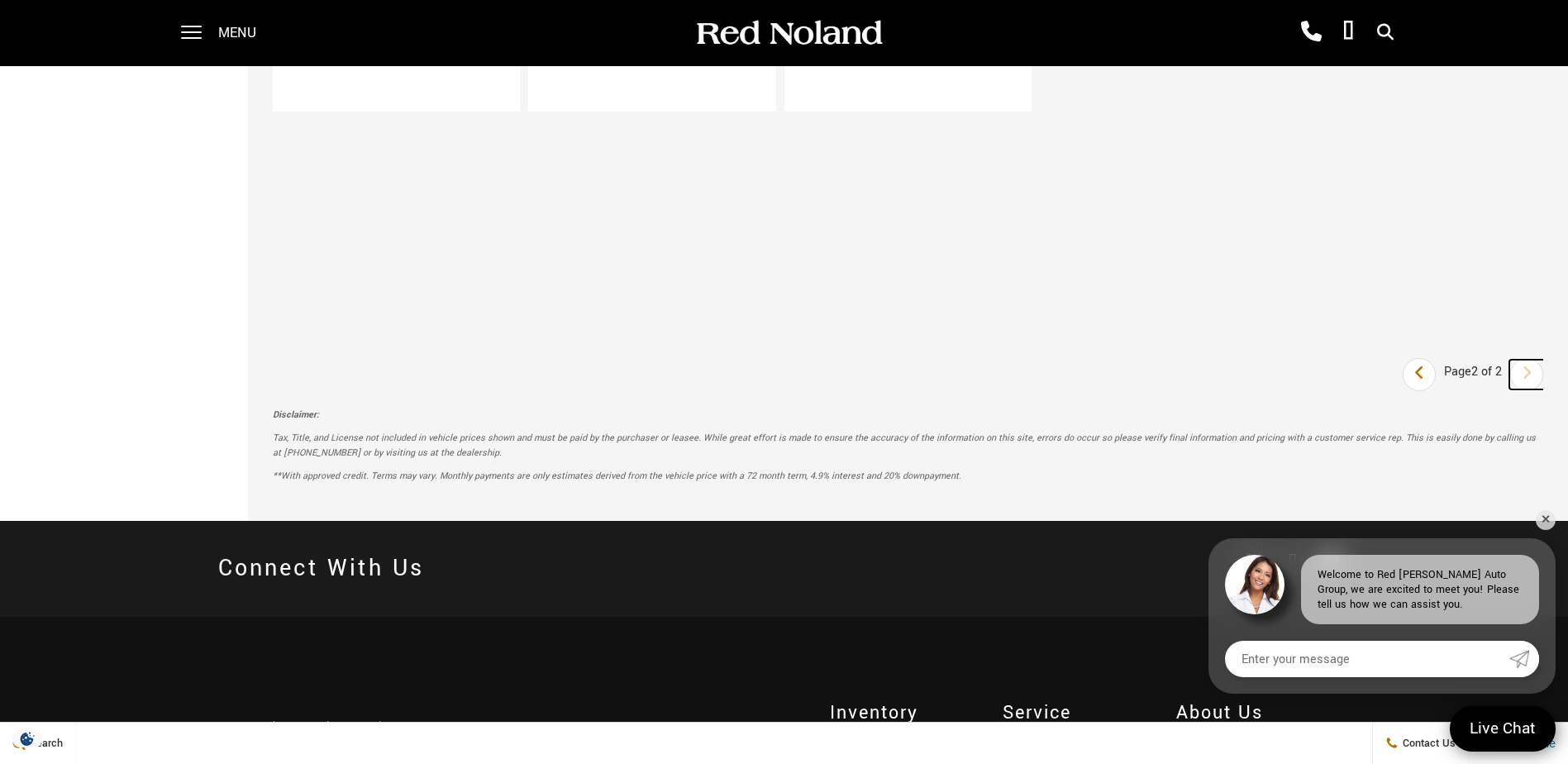
scroll to position [744, 0]
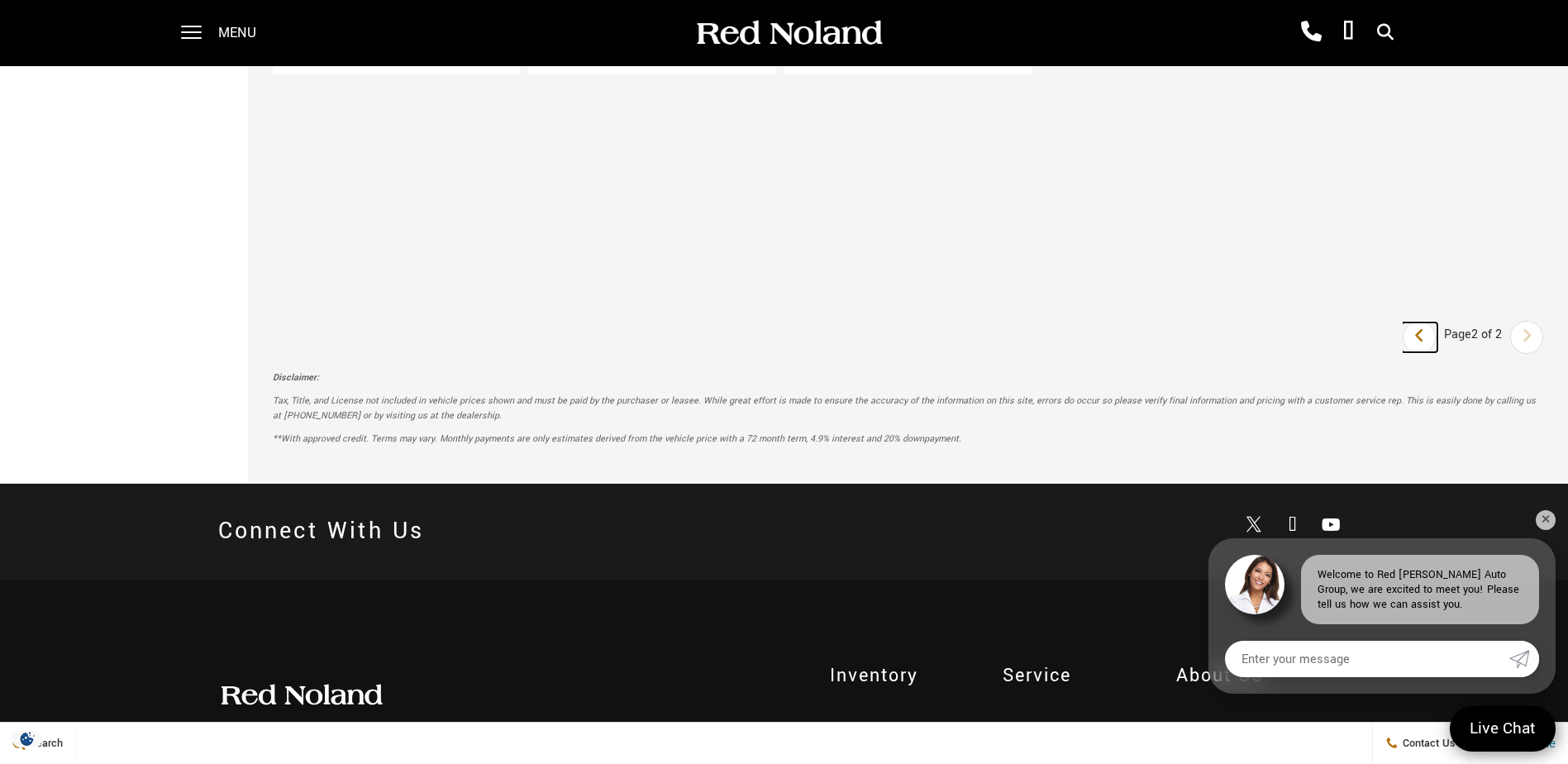
click at [1420, 336] on link "Last" at bounding box center [1419, 337] width 35 height 30
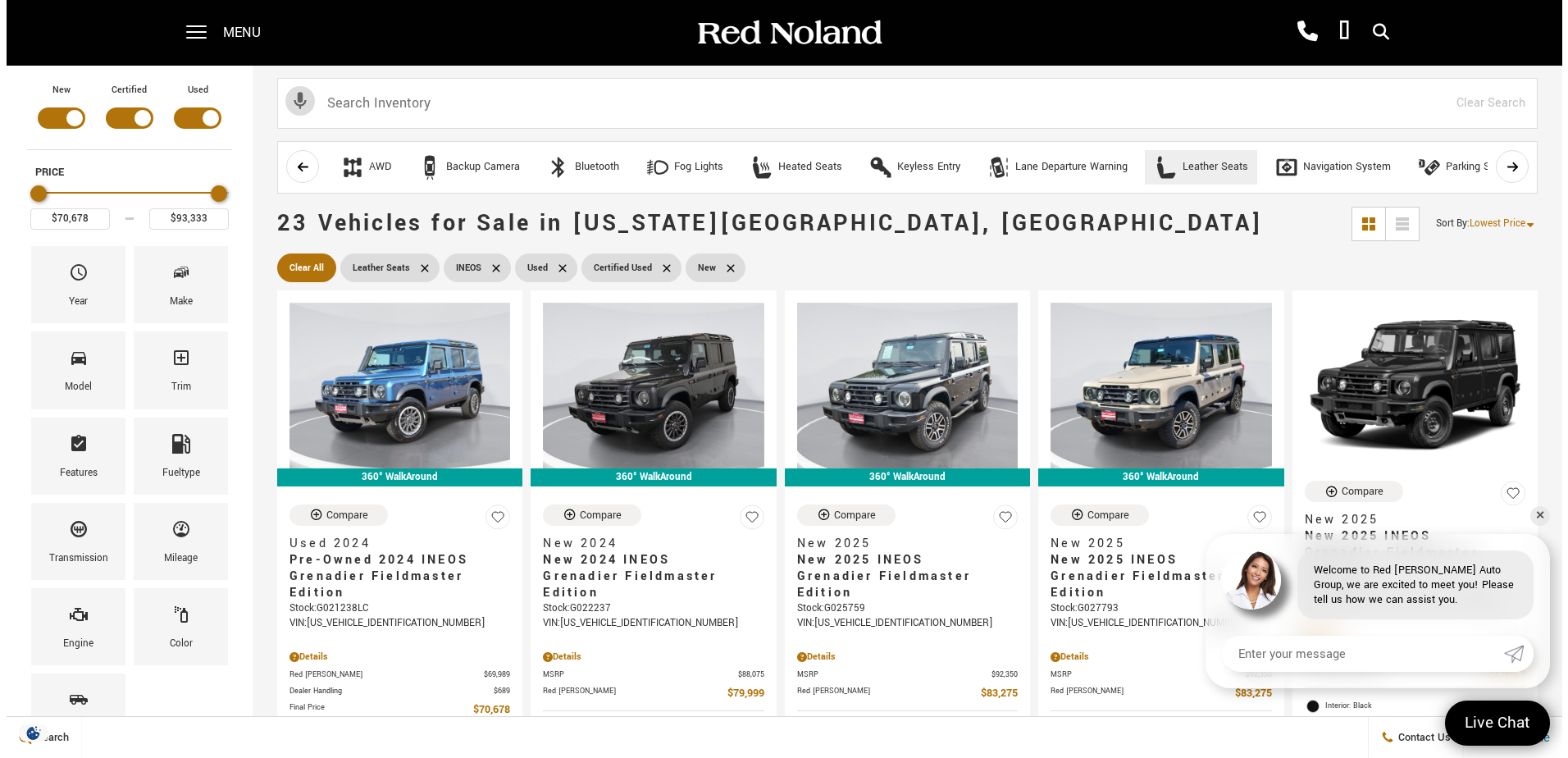
scroll to position [69, 0]
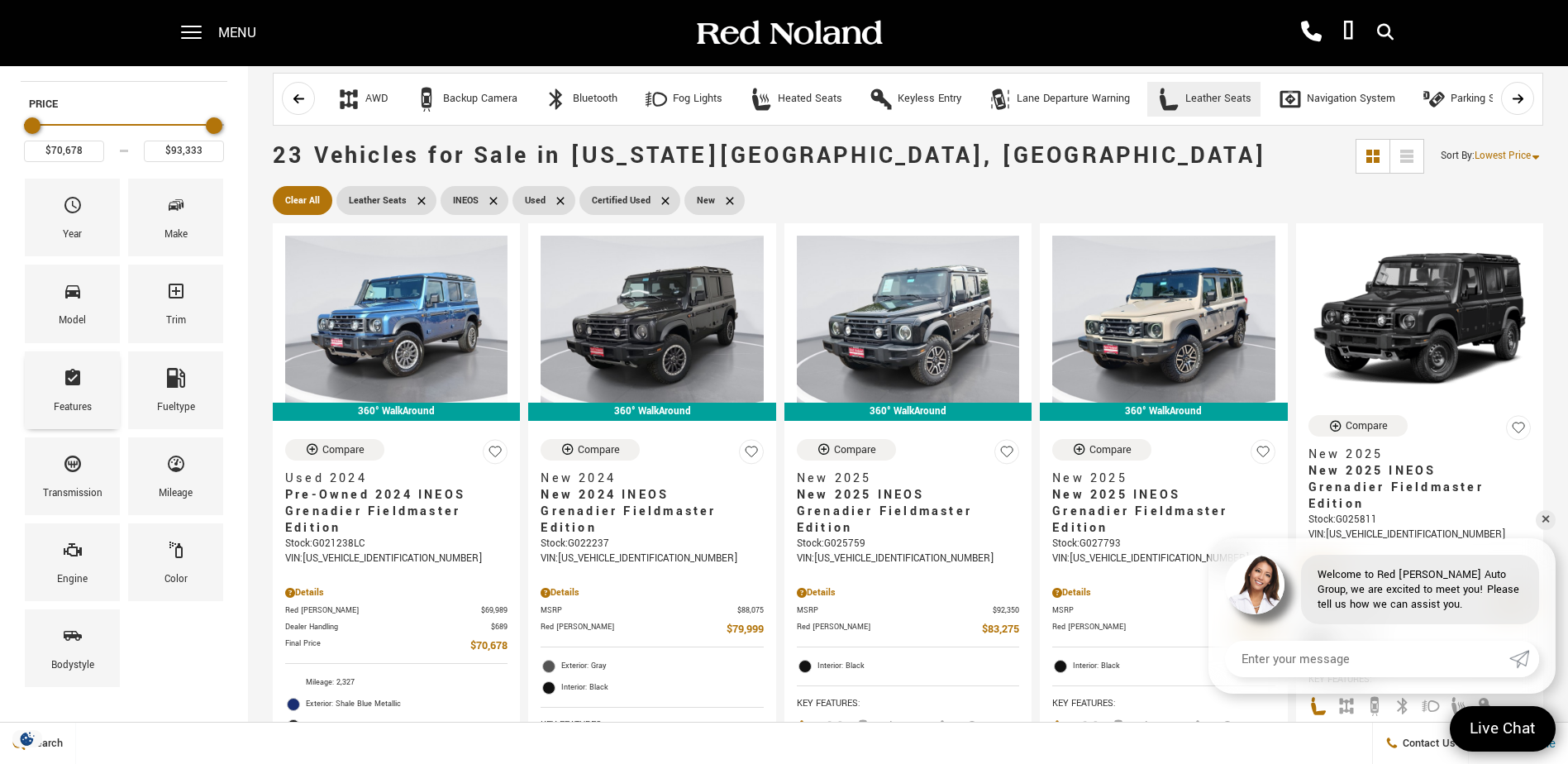
click at [77, 384] on icon "Features" at bounding box center [72, 376] width 15 height 17
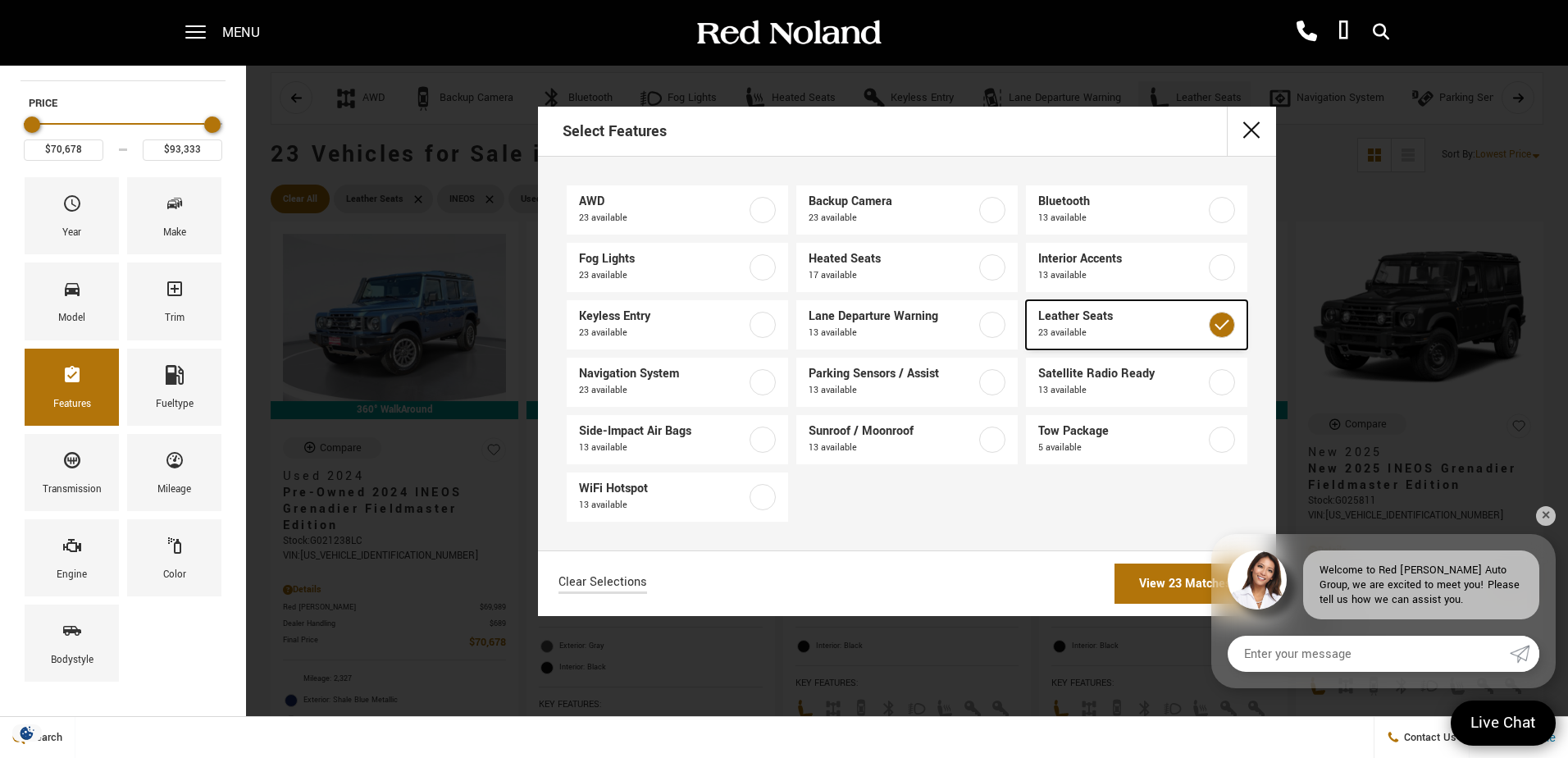
click at [1224, 324] on label at bounding box center [1221, 324] width 26 height 26
type input "$99,640"
checkbox input "false"
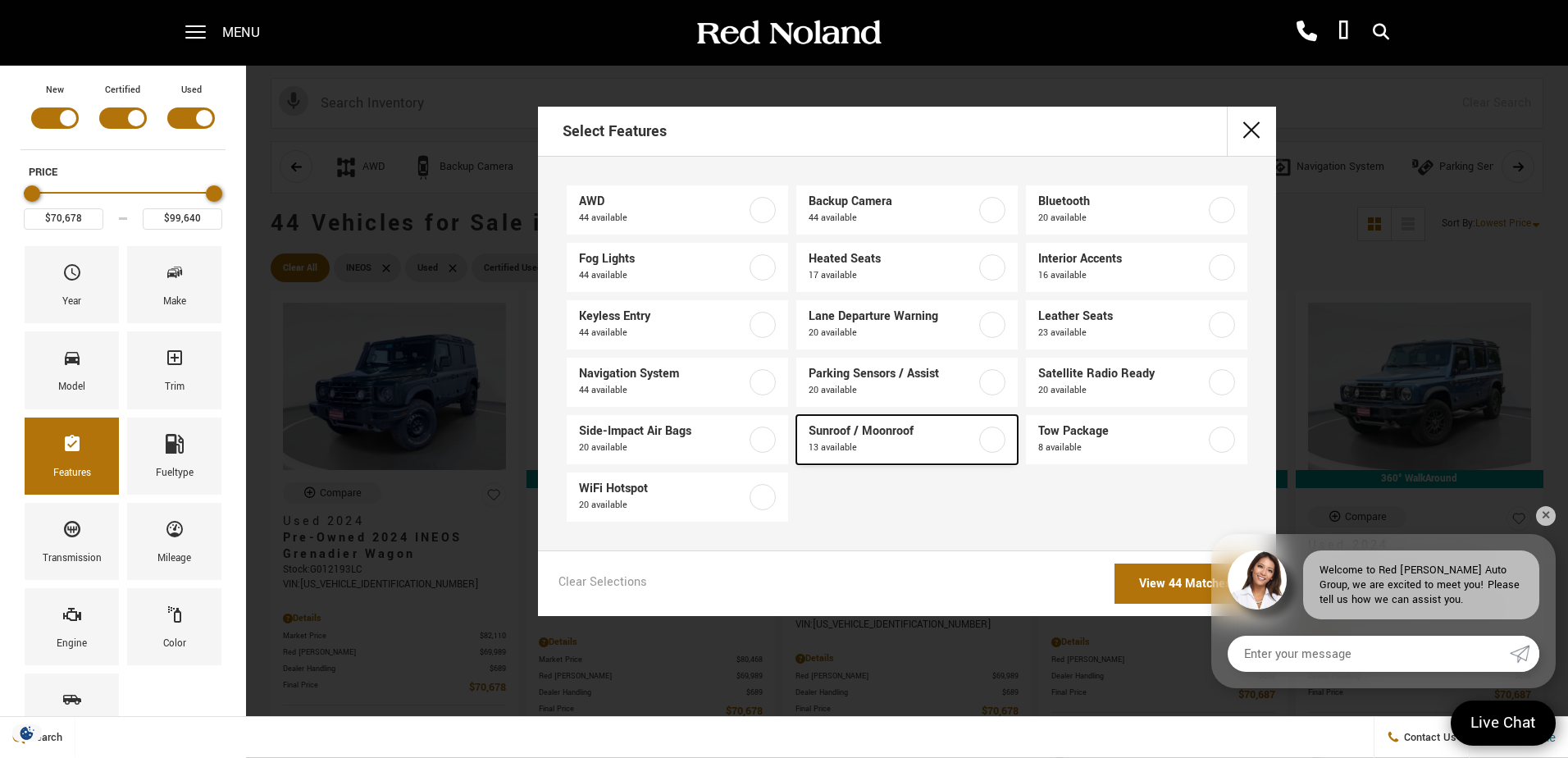
click at [987, 433] on label at bounding box center [992, 439] width 26 height 26
type input "$79,999"
type input "$93,333"
checkbox input "true"
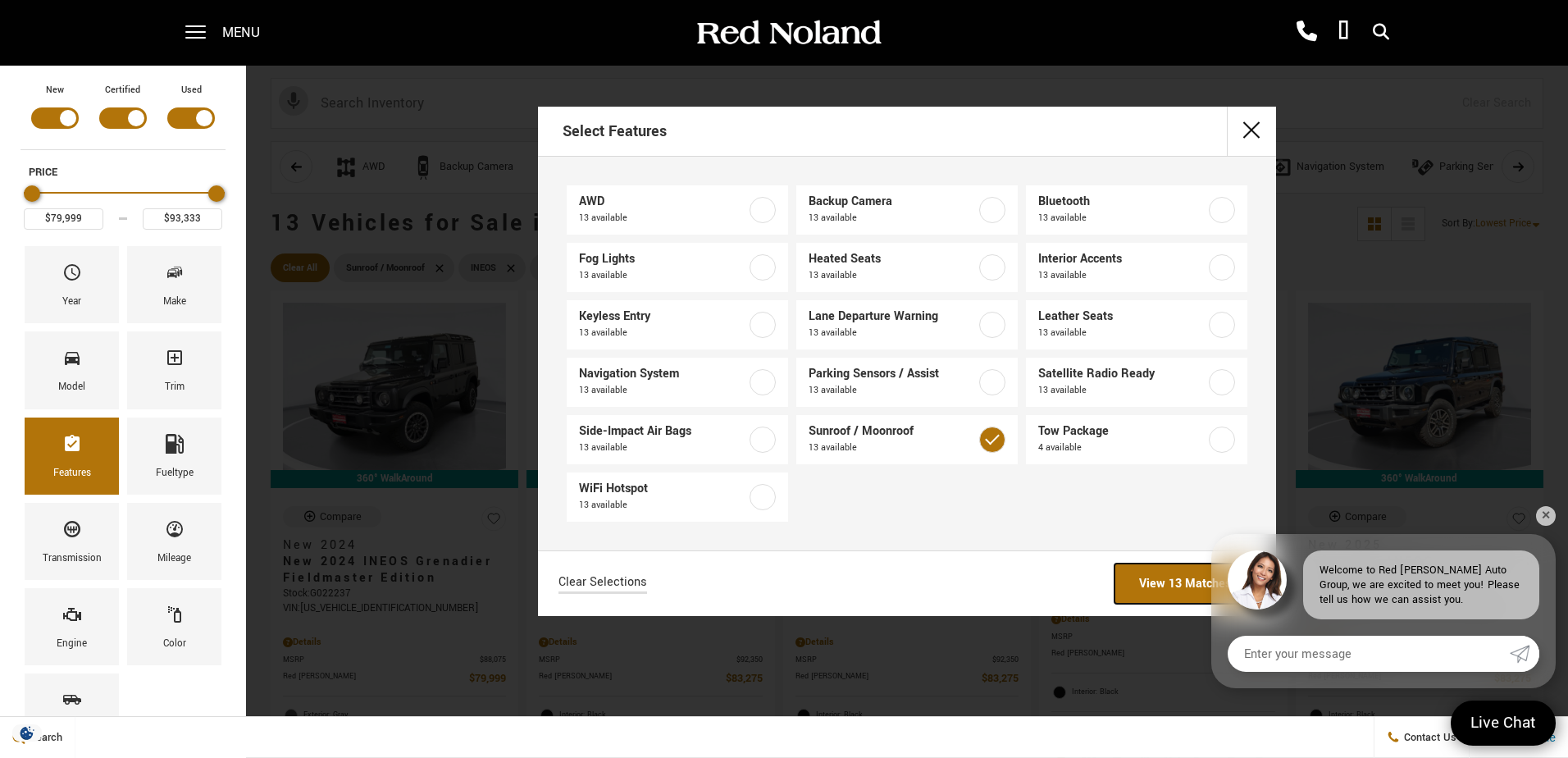
click at [1166, 581] on link "View 13 Matches" at bounding box center [1185, 584] width 141 height 41
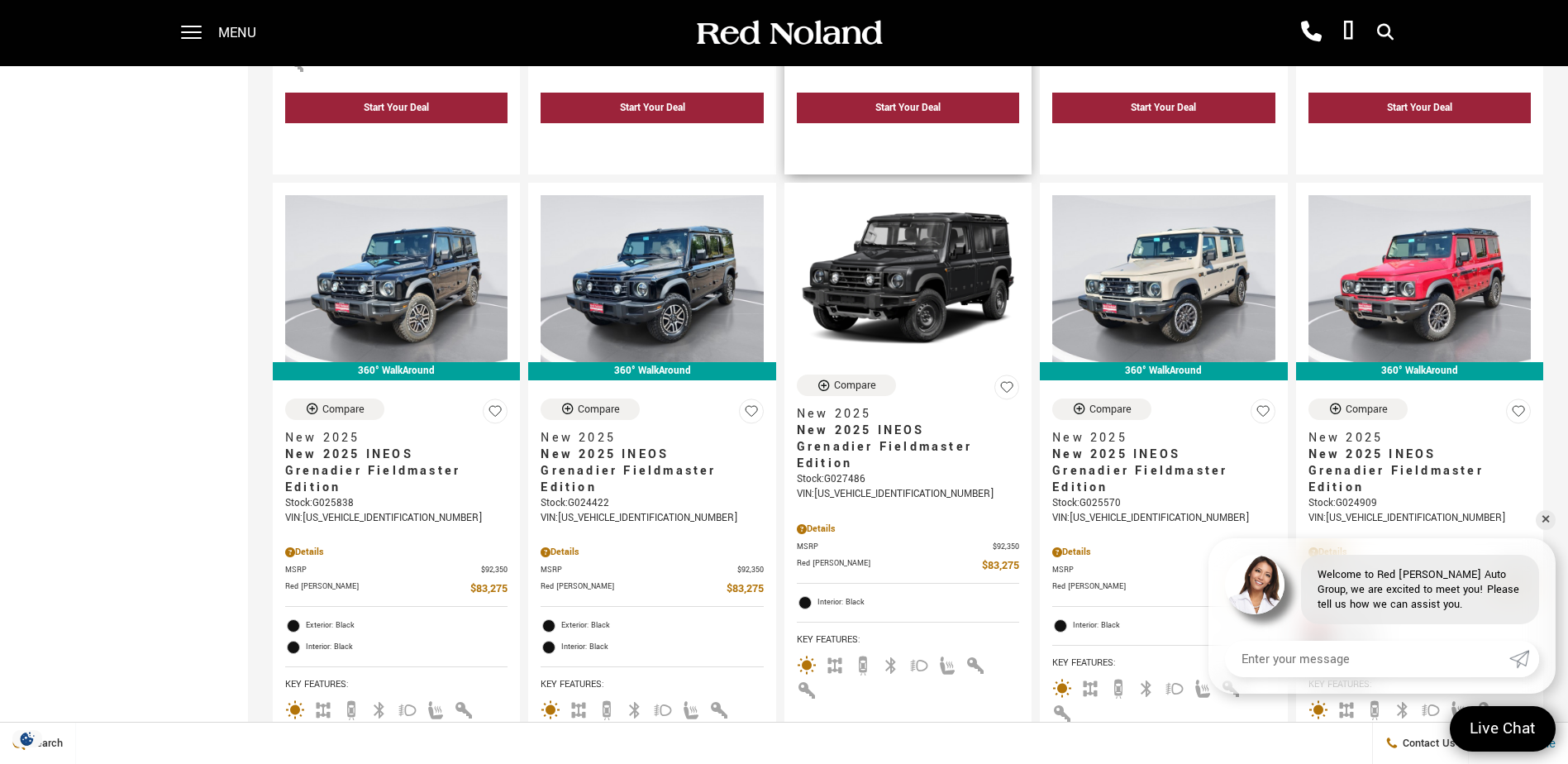
scroll to position [826, 0]
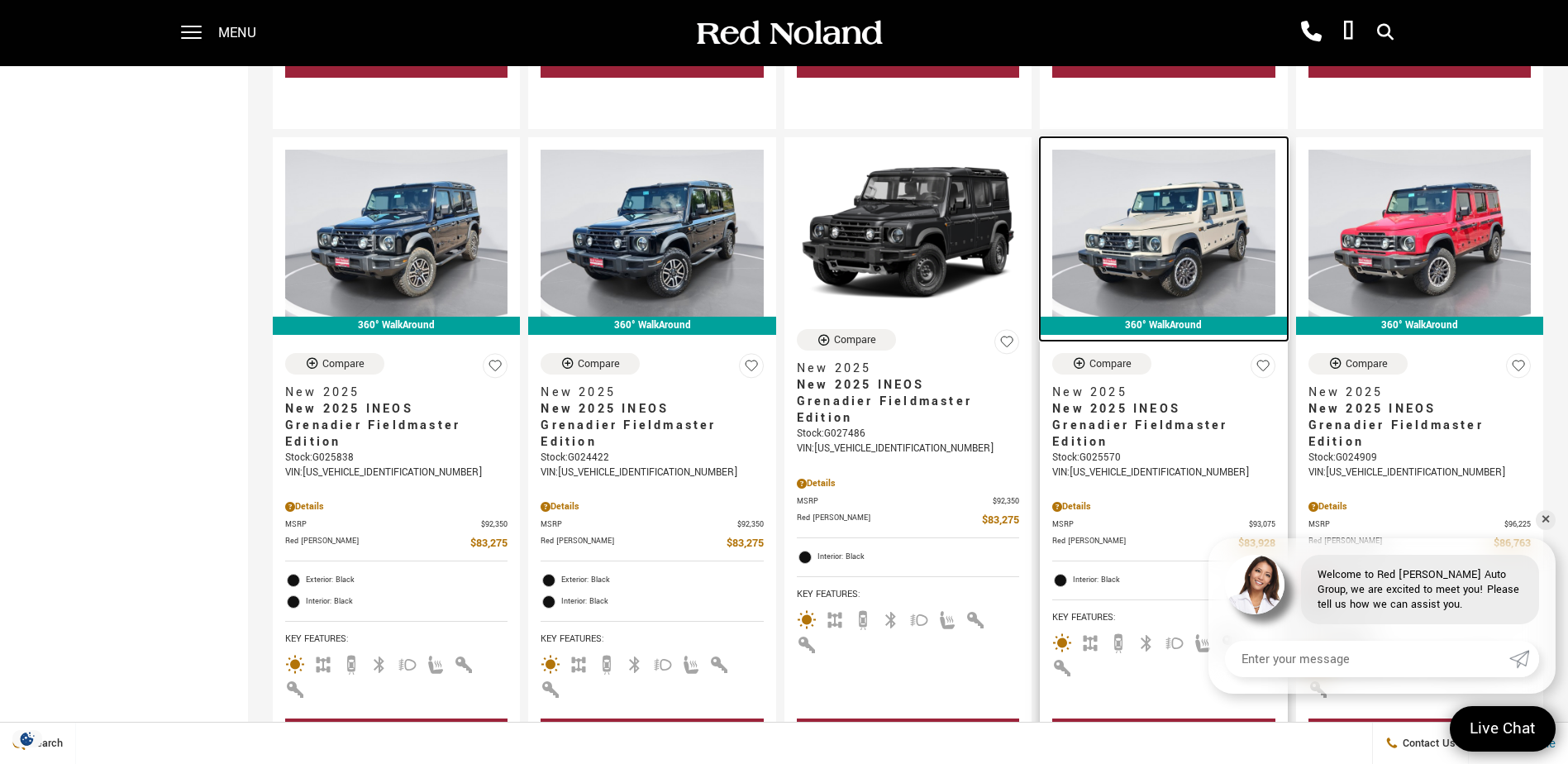
click at [1166, 209] on img at bounding box center [1164, 233] width 222 height 167
